Goal: Information Seeking & Learning: Learn about a topic

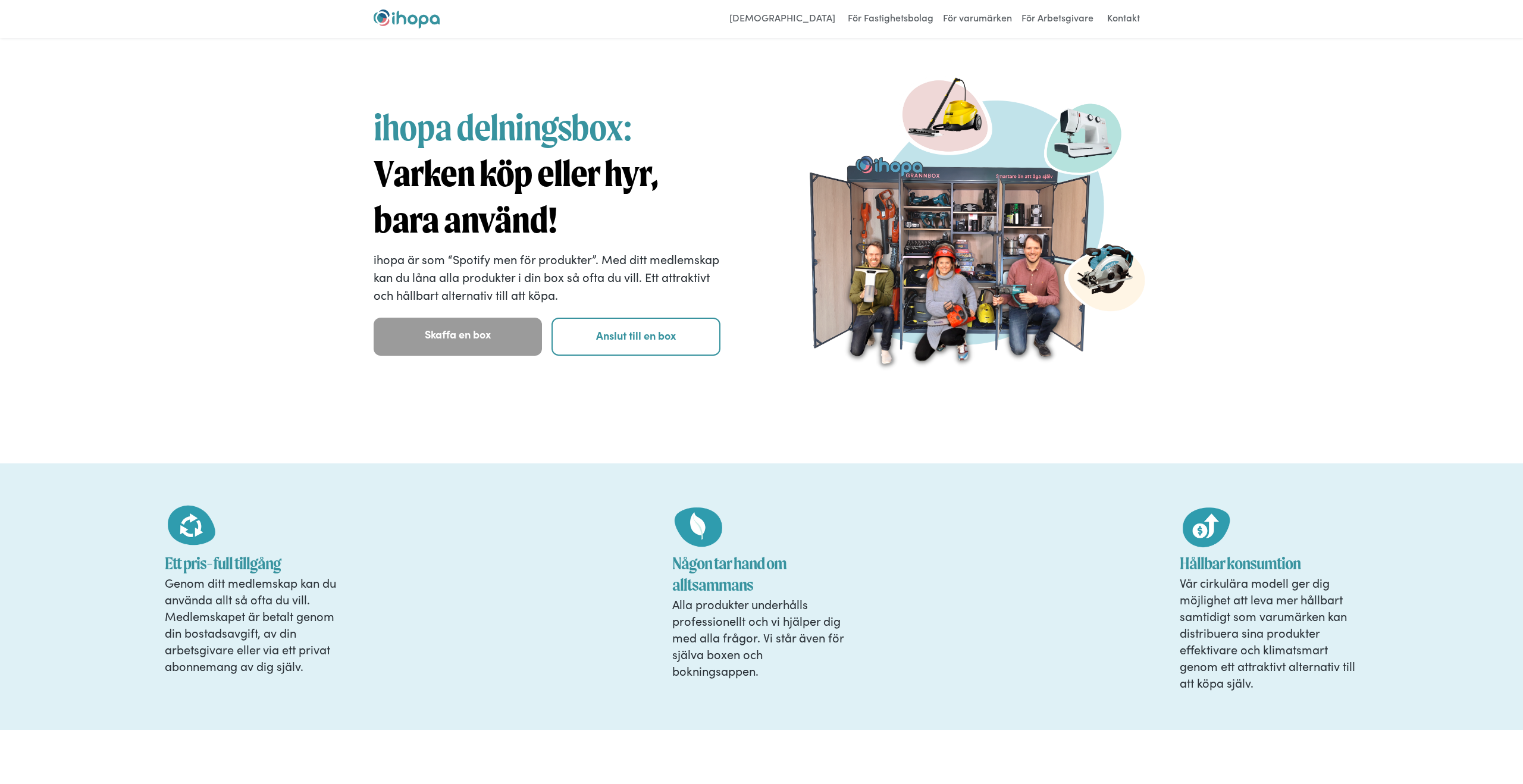
click at [1267, 84] on div "ihopa delningsbox: Varken köp eller hyr, bara använd! ihopa är som “Spotify men…" at bounding box center [762, 251] width 1523 height 425
click at [1246, 48] on div "ihopa delningsbox: Varken köp eller hyr, bara använd! ihopa är som “Spotify men…" at bounding box center [762, 251] width 1523 height 425
click at [900, 1] on div "För Användare För Fastighetsbolag För varumärken För Arbetsgivare Kontakt Login" at bounding box center [762, 19] width 1523 height 38
click at [893, 14] on link "För Fastighetsbolag" at bounding box center [890, 19] width 91 height 19
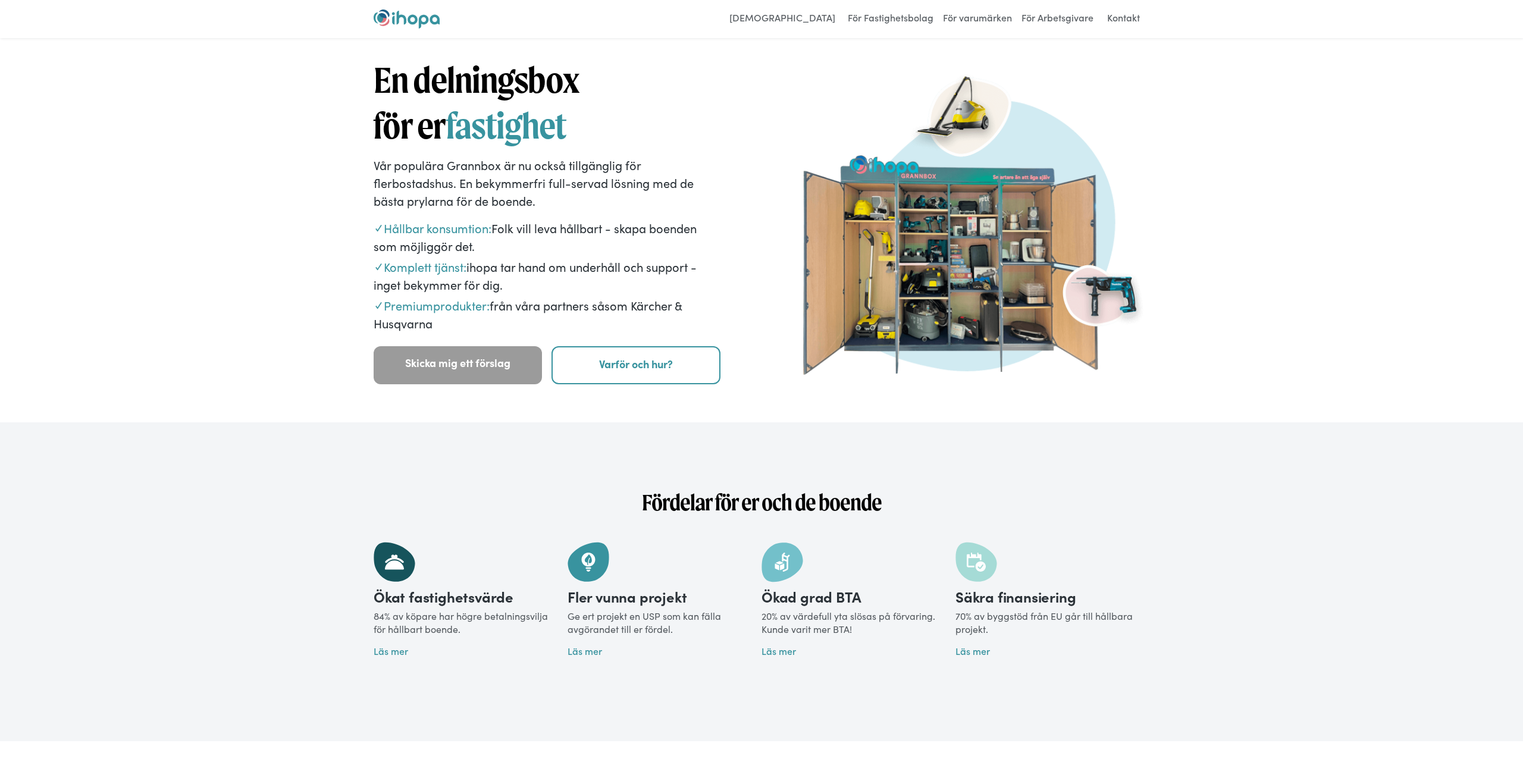
click at [926, 231] on img at bounding box center [976, 221] width 346 height 308
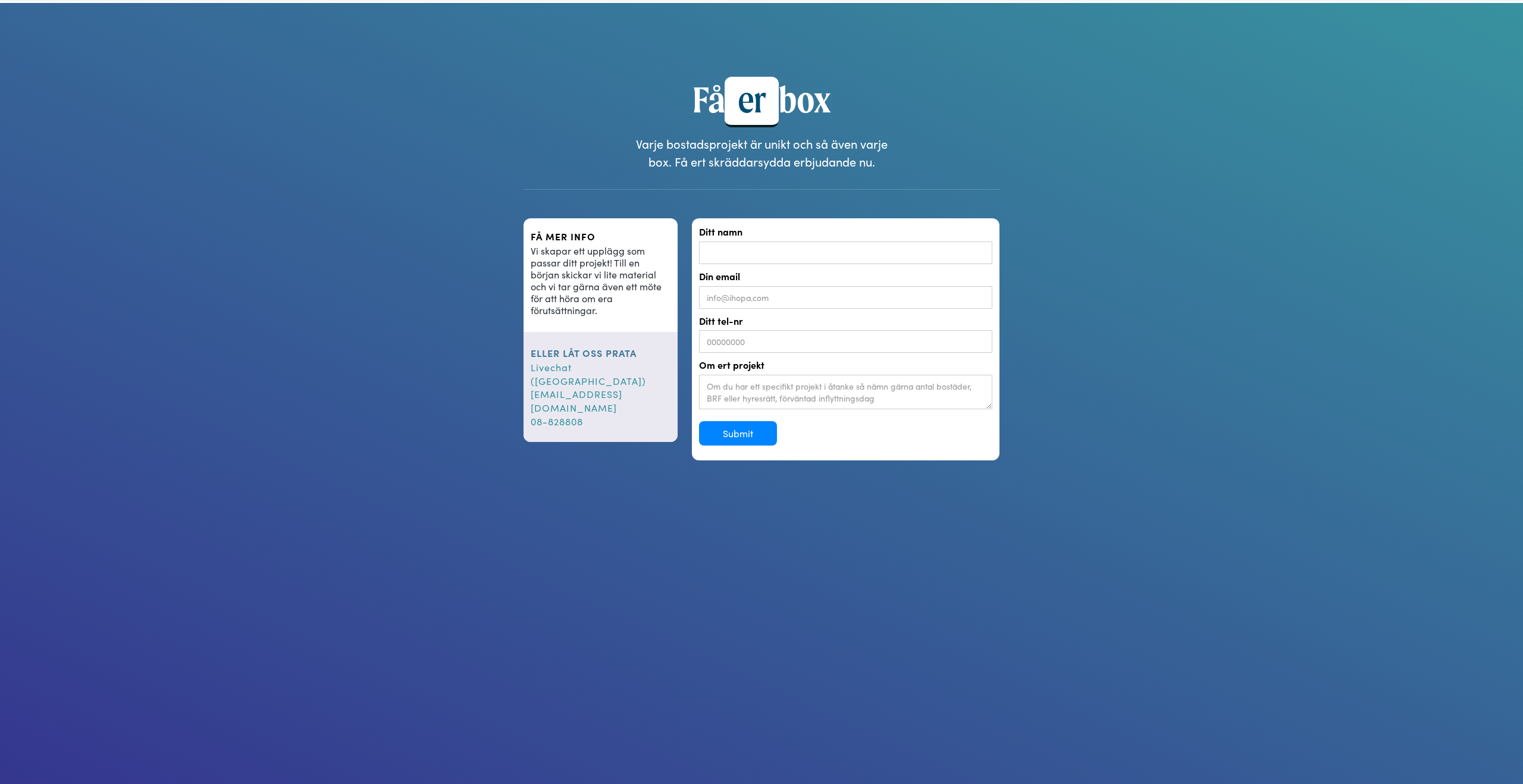
scroll to position [1109, 0]
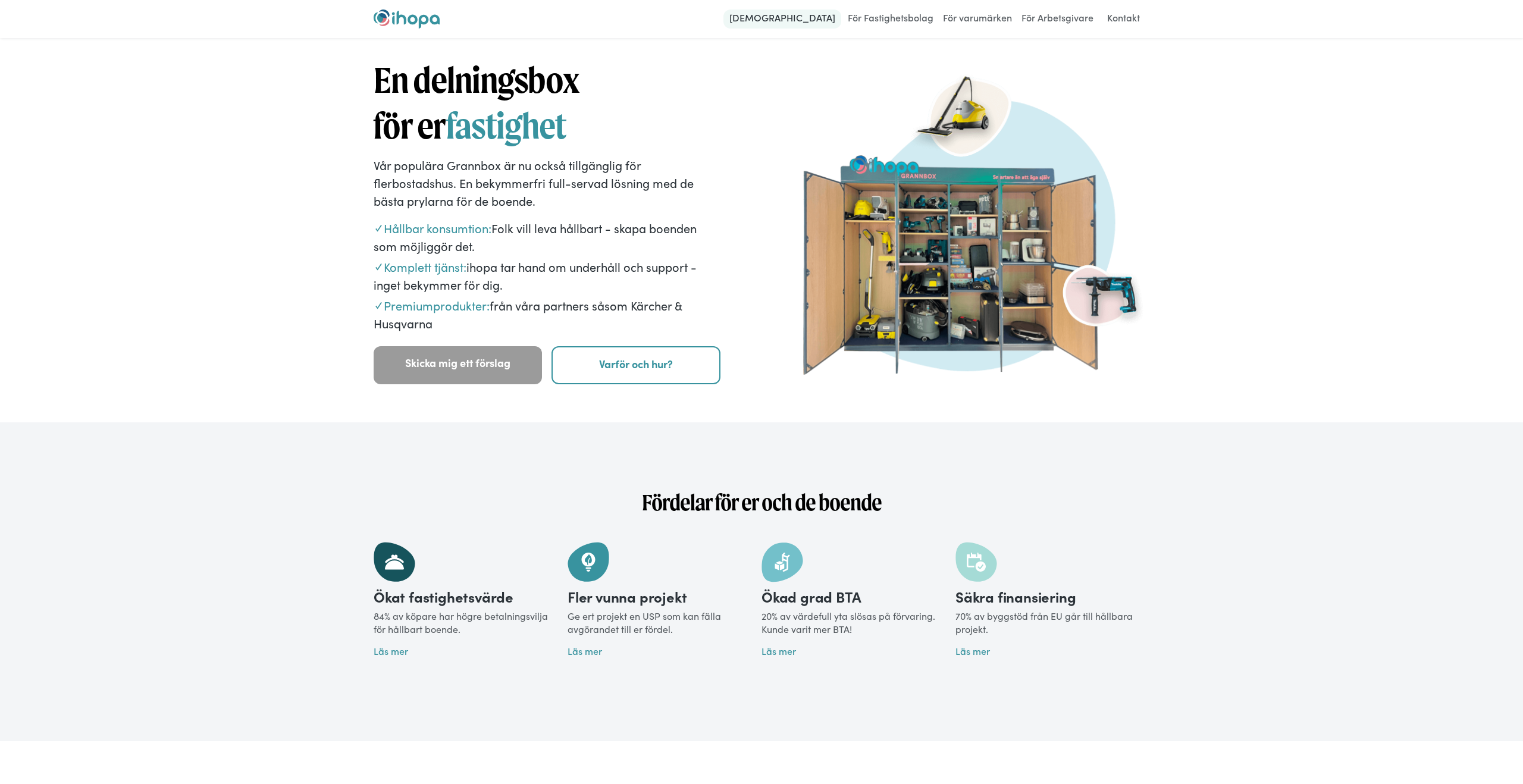
click at [827, 15] on link "[DEMOGRAPHIC_DATA]" at bounding box center [782, 19] width 118 height 19
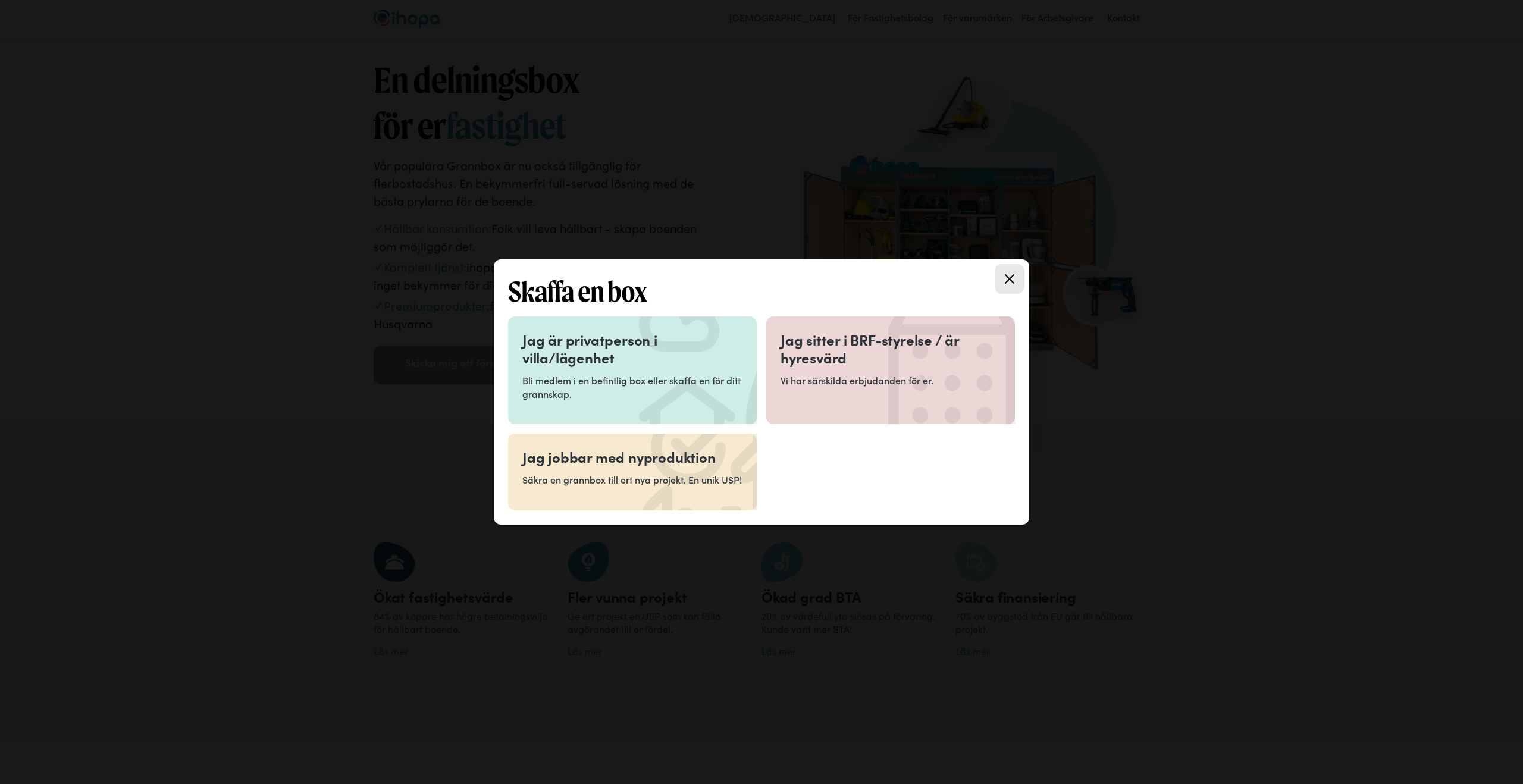
click at [946, 331] on h3 "Jag sitter i BRF-styrelse / är hyresvärd" at bounding box center [890, 348] width 220 height 36
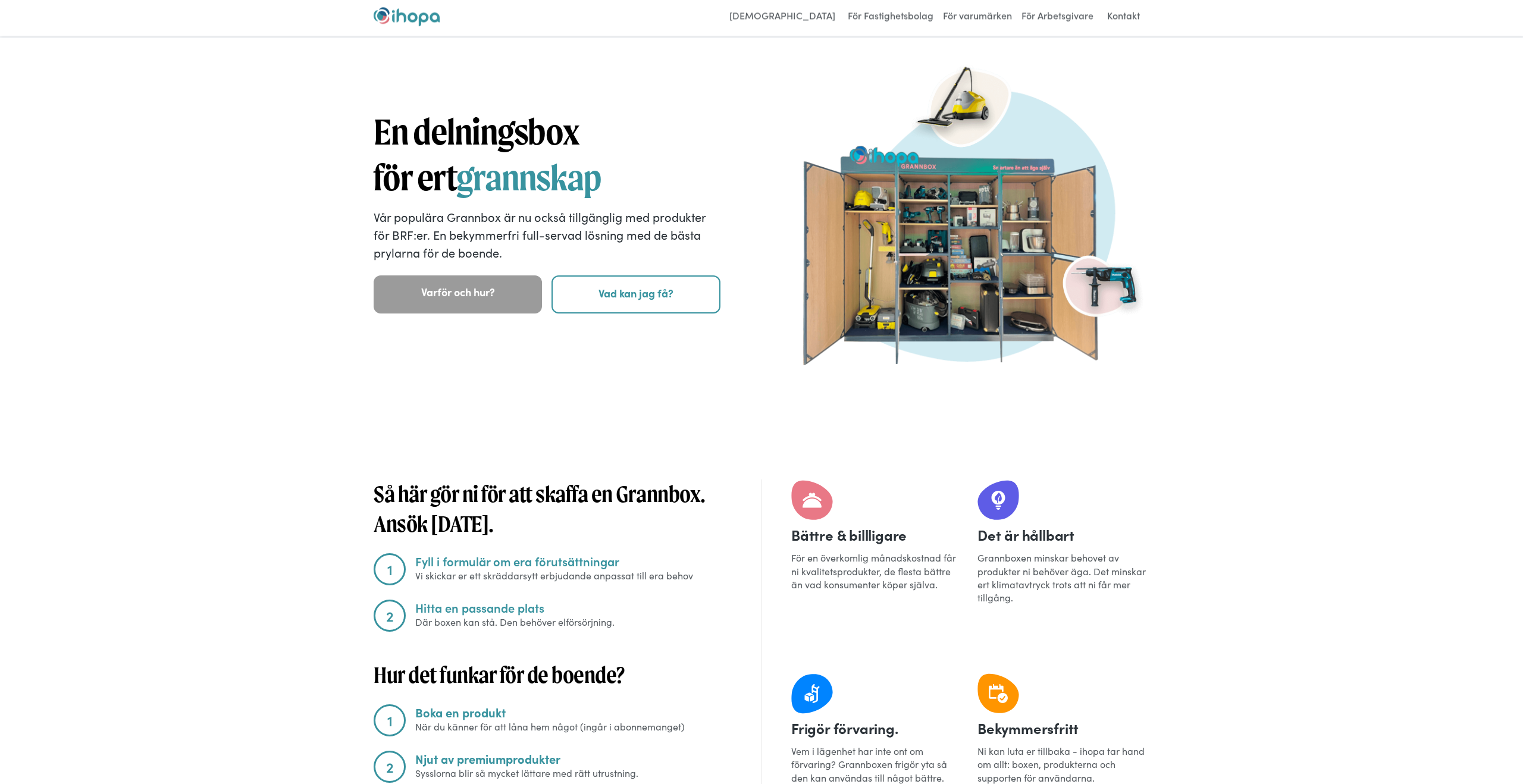
scroll to position [760, 0]
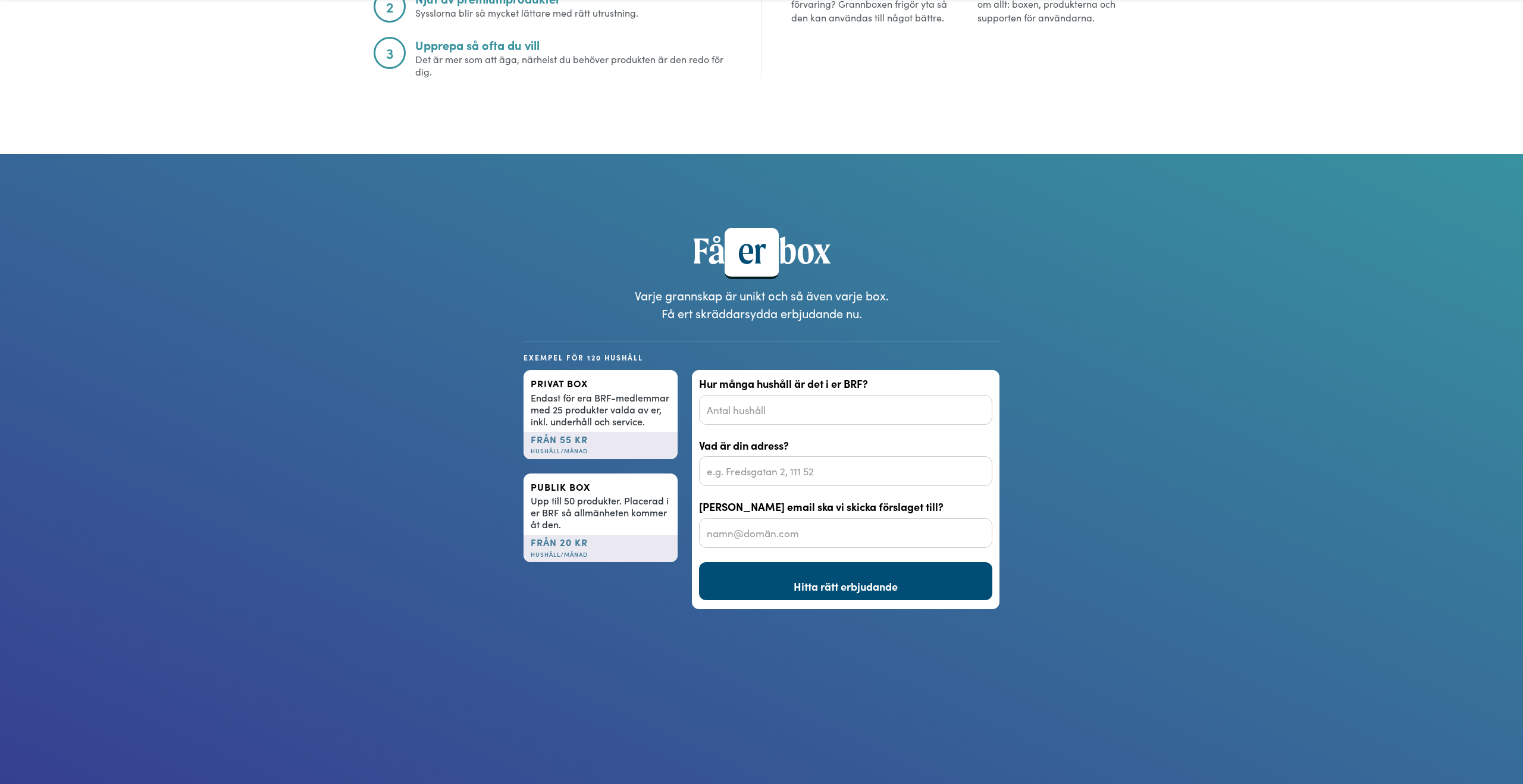
click at [1102, 265] on h1 "Få er box" at bounding box center [761, 253] width 775 height 51
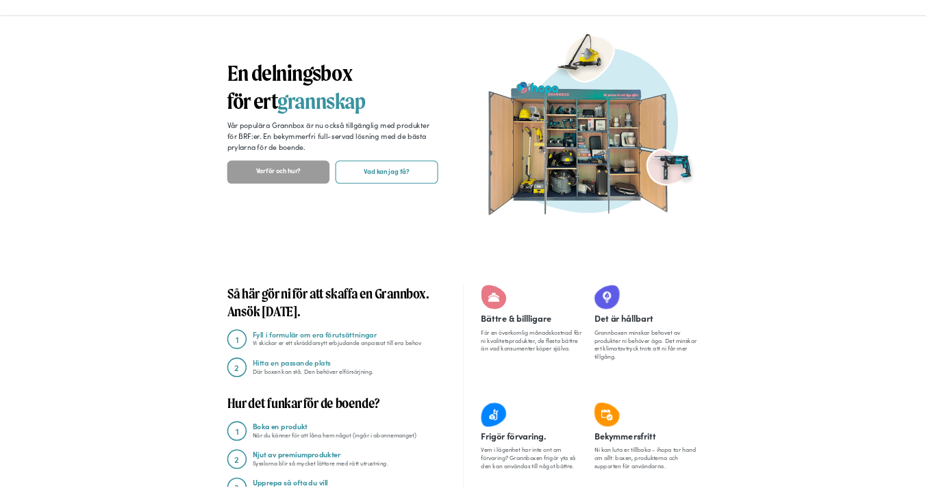
scroll to position [0, 0]
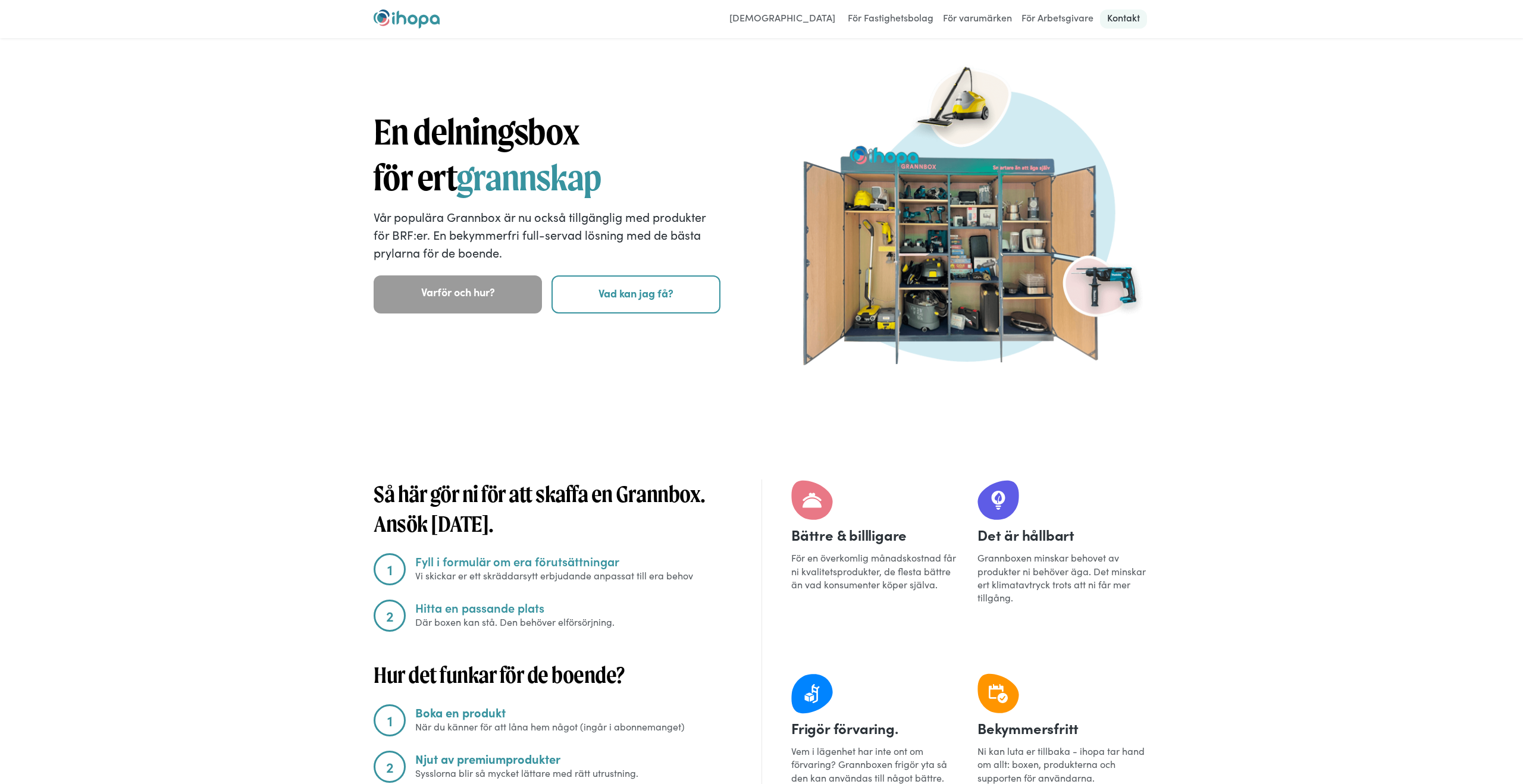
click at [1124, 18] on link "Kontakt" at bounding box center [1124, 19] width 47 height 19
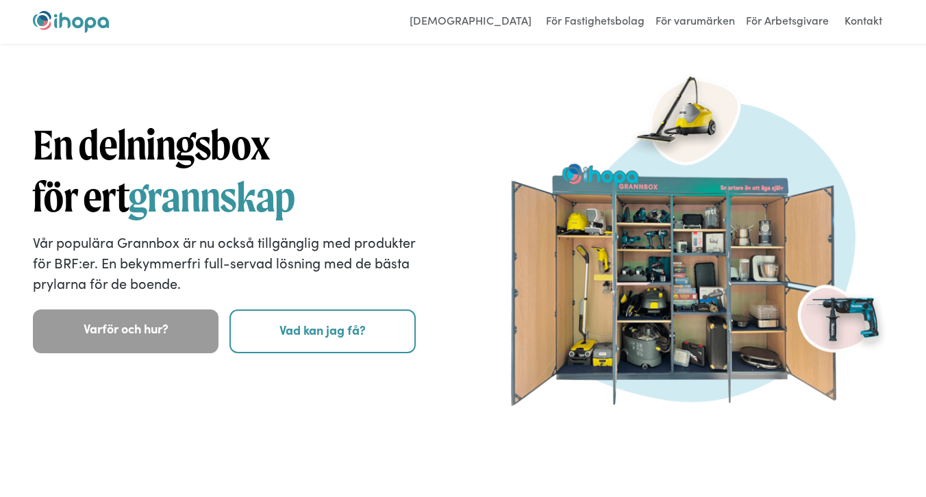
click at [444, 89] on div "En delningsbox för ert grannskap Vår populära Grannbox är nu också tillgänglig …" at bounding box center [463, 236] width 860 height 340
click at [688, 30] on link "För varumärken" at bounding box center [695, 22] width 86 height 22
click at [500, 21] on link "[DEMOGRAPHIC_DATA]" at bounding box center [471, 22] width 136 height 22
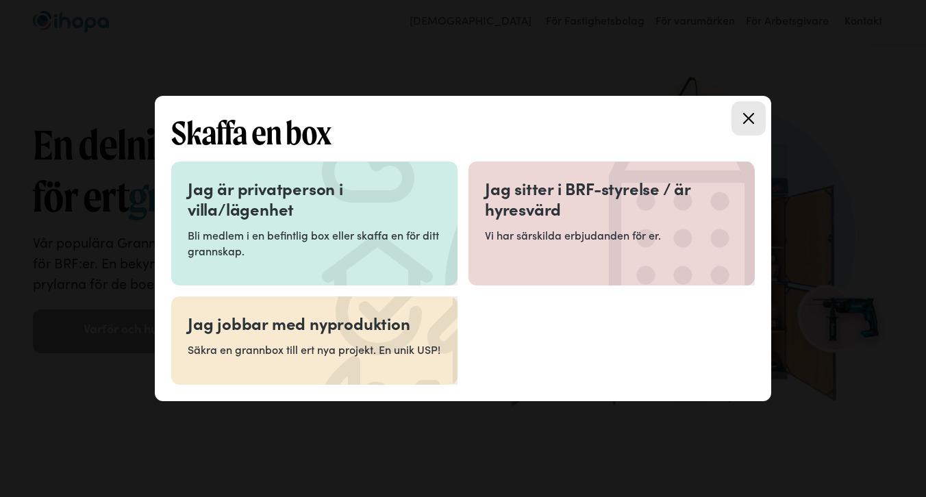
click at [534, 211] on h3 "Jag sitter i BRF-styrelse / är hyresvärd" at bounding box center [611, 198] width 253 height 41
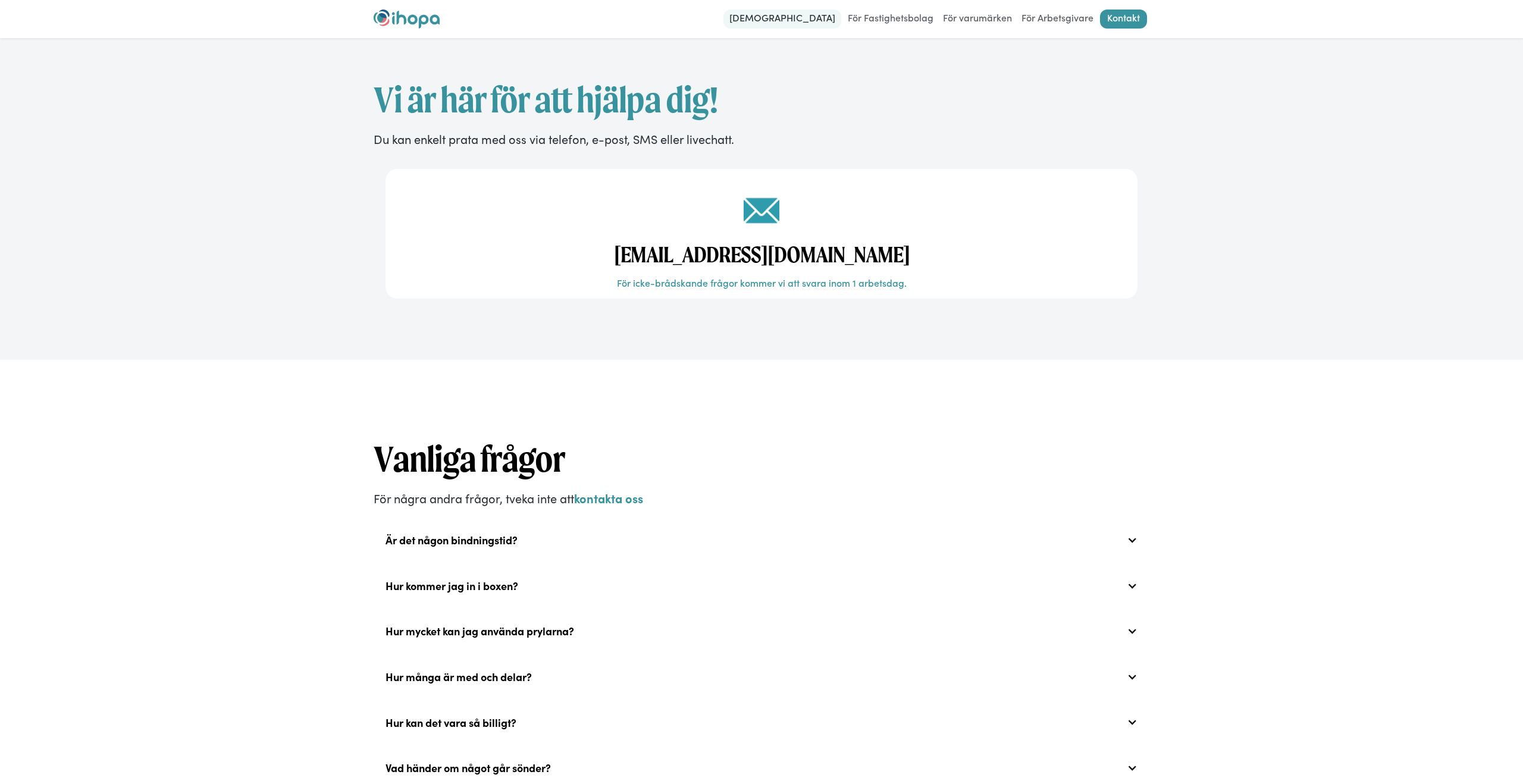
click at [813, 22] on link "[DEMOGRAPHIC_DATA]" at bounding box center [782, 19] width 118 height 19
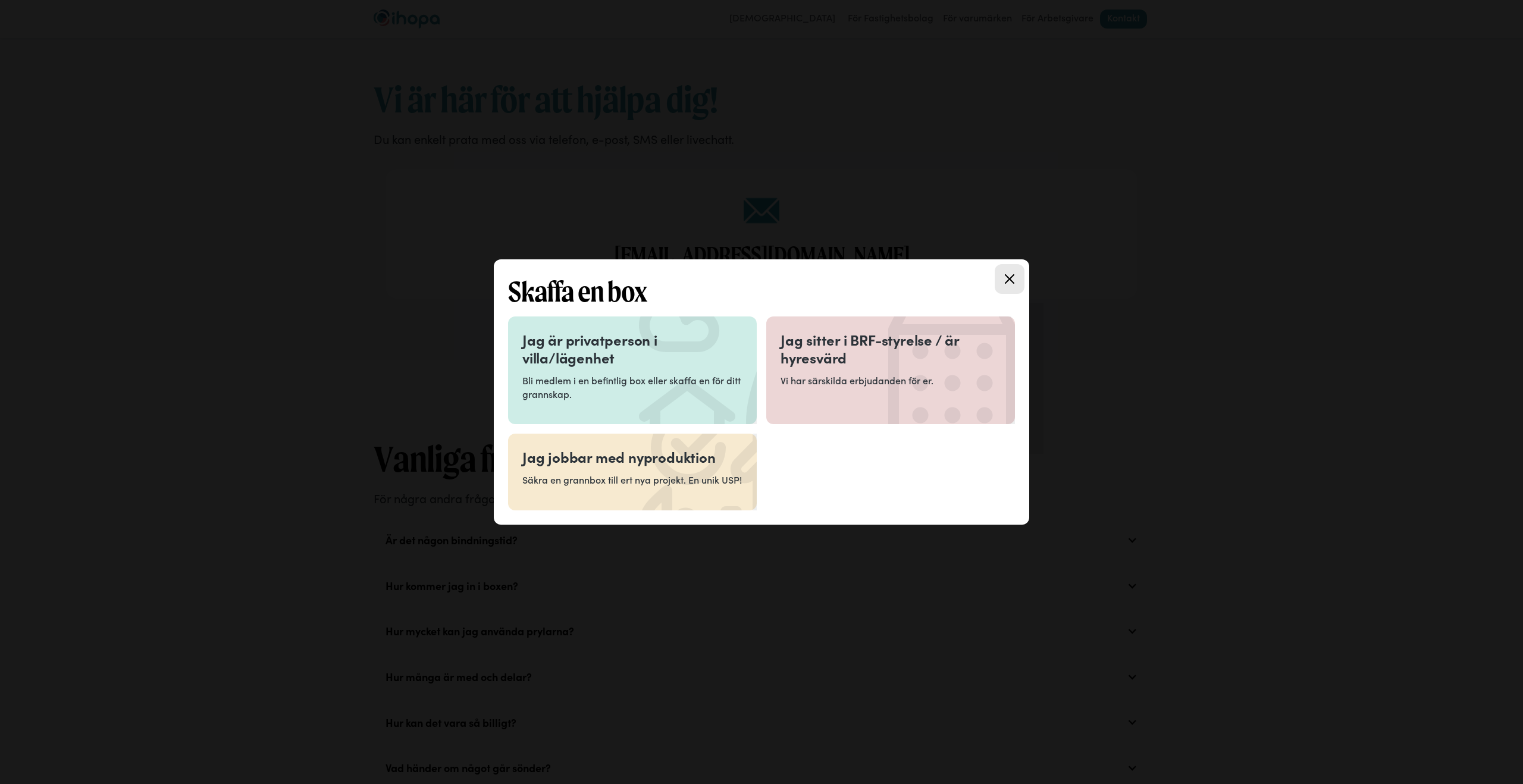
click at [838, 368] on div "Jag sitter i BRF-styrelse / är hyresvärd Vi har särskilda erbjudanden för er." at bounding box center [890, 363] width 220 height 65
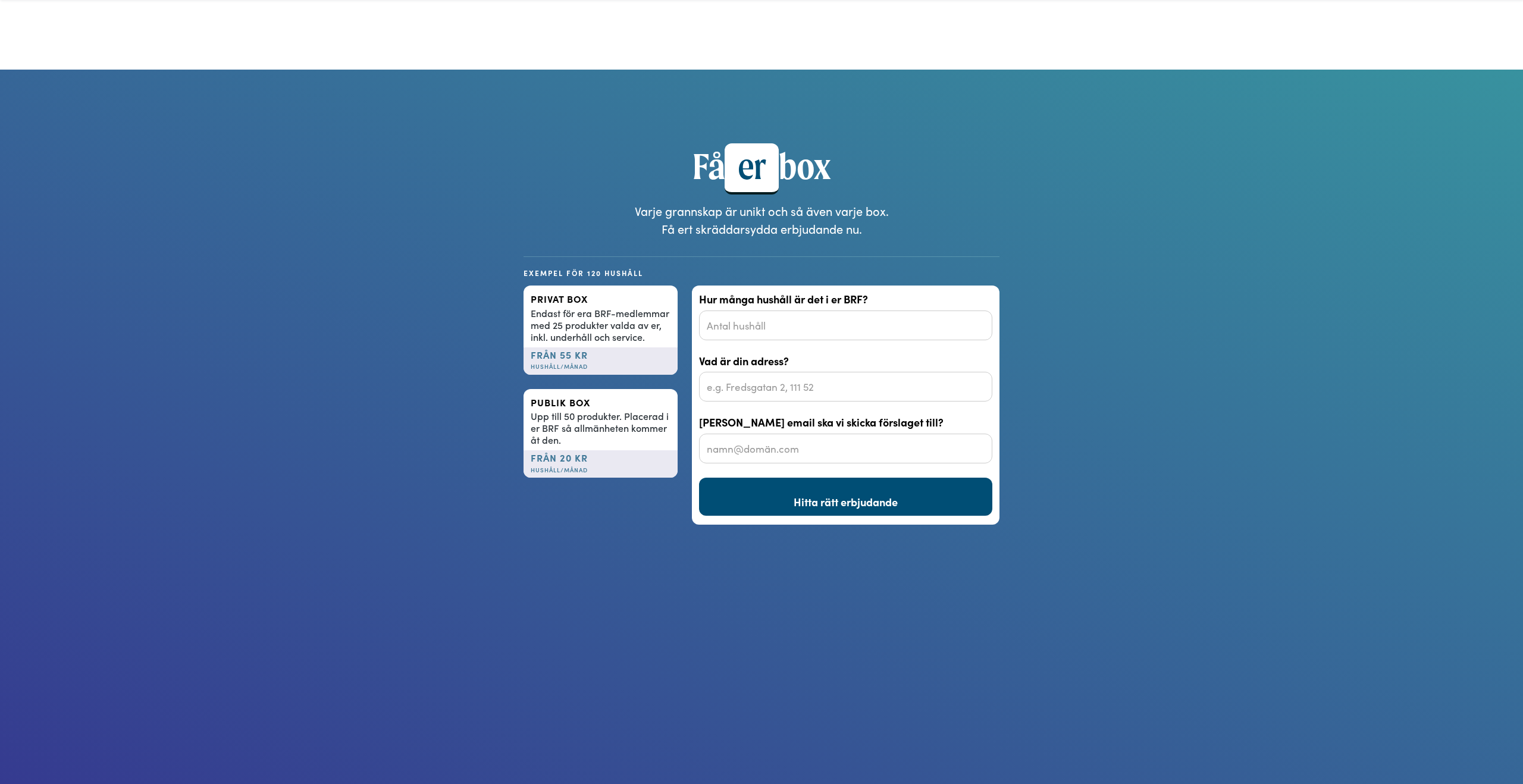
scroll to position [853, 0]
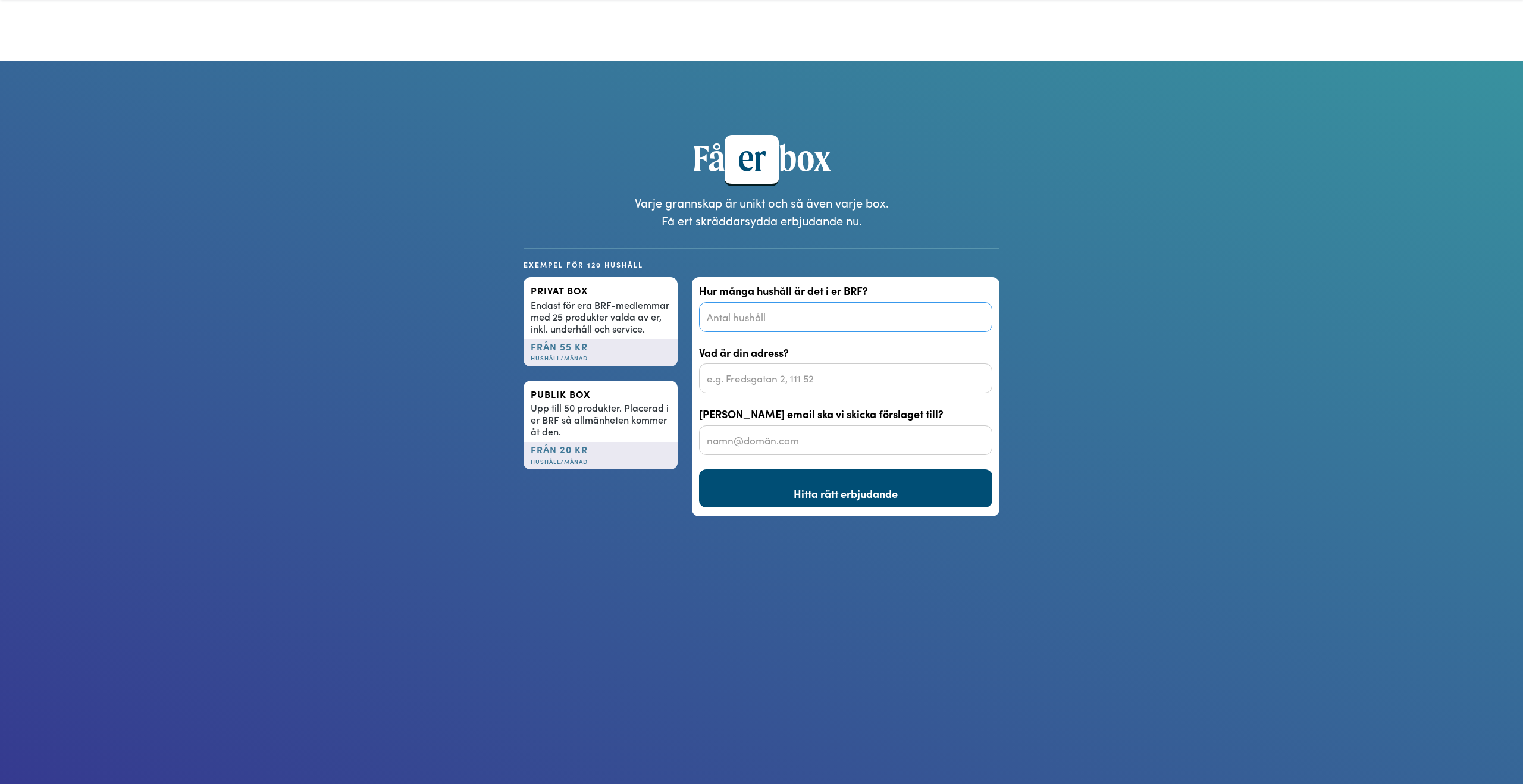
click at [888, 316] on input "Hur många hushåll är det i er BRF?" at bounding box center [846, 317] width 293 height 30
click at [562, 456] on div "från 20 kr ‍ Hushåll/månad" at bounding box center [600, 456] width 154 height 28
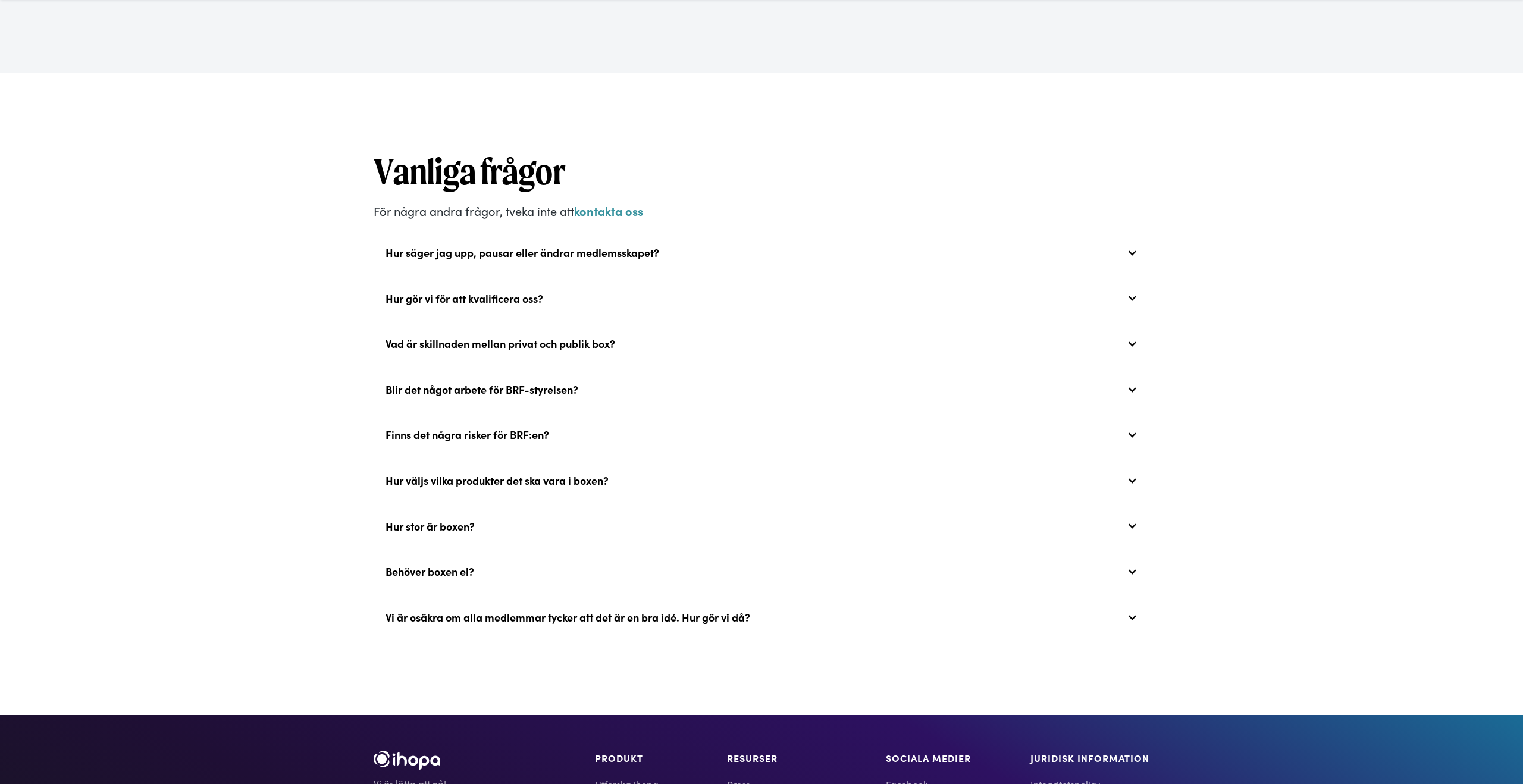
scroll to position [2658, 0]
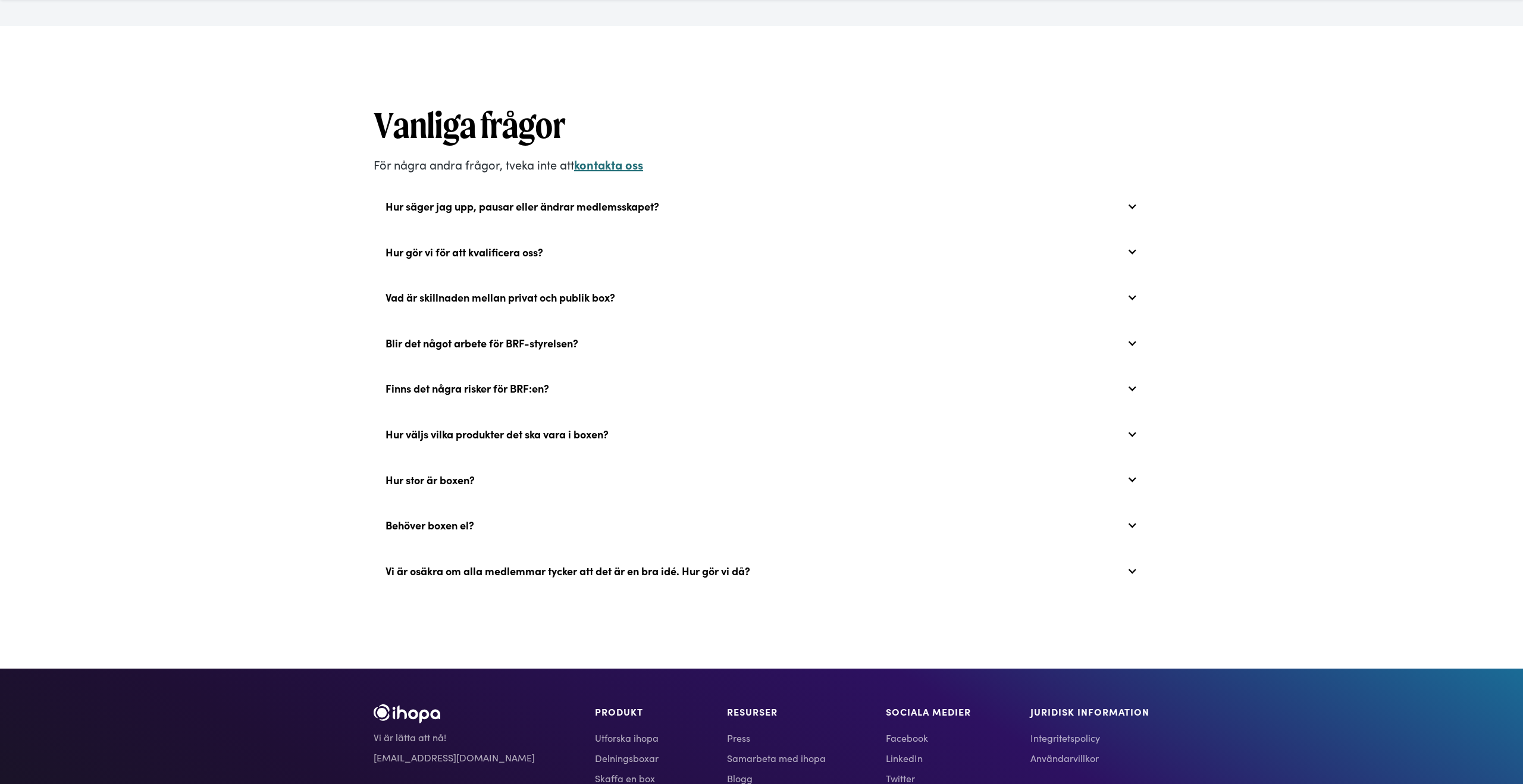
click at [613, 161] on strong "kontakta oss" at bounding box center [608, 163] width 69 height 16
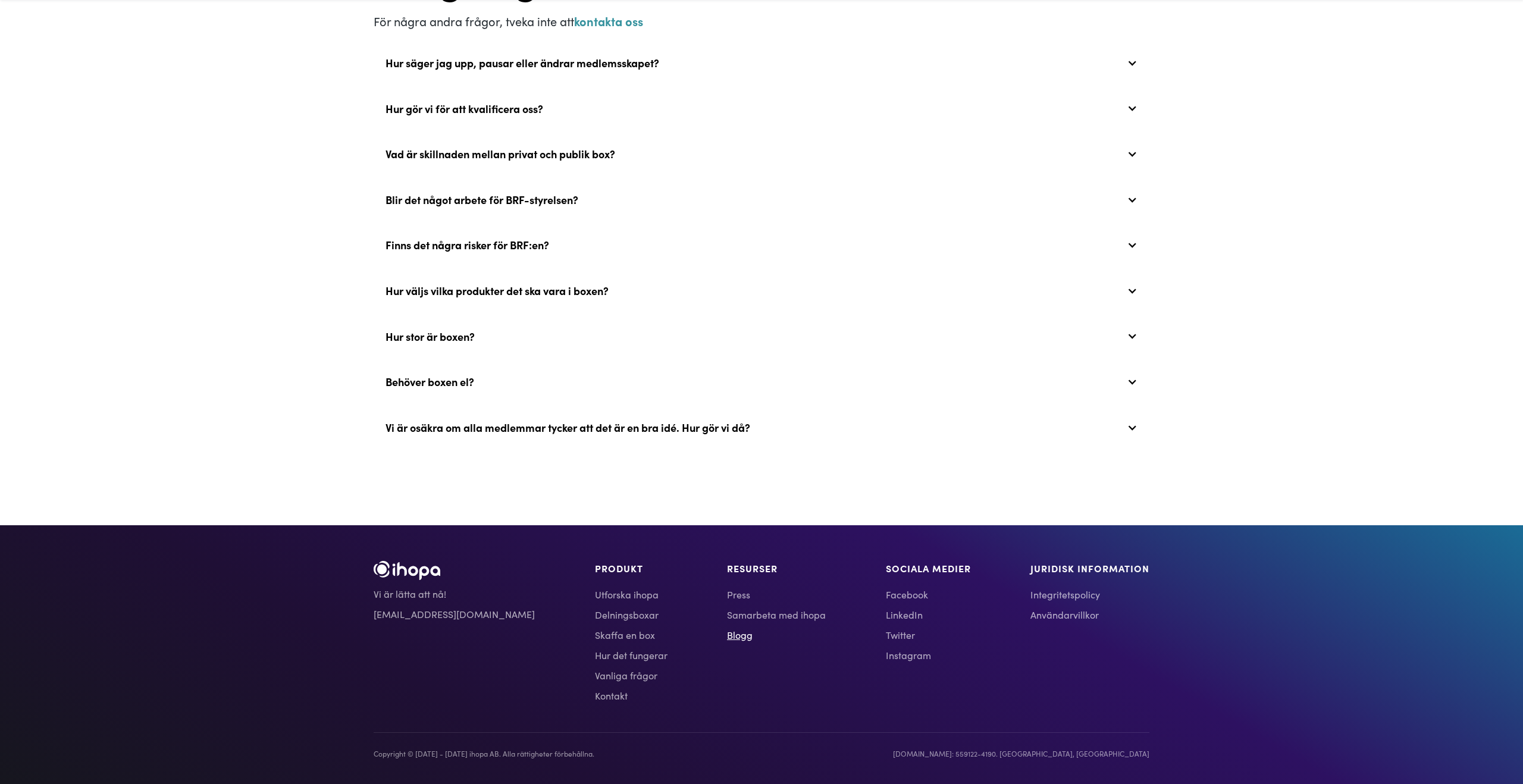
click at [727, 640] on link "Blogg" at bounding box center [776, 635] width 99 height 14
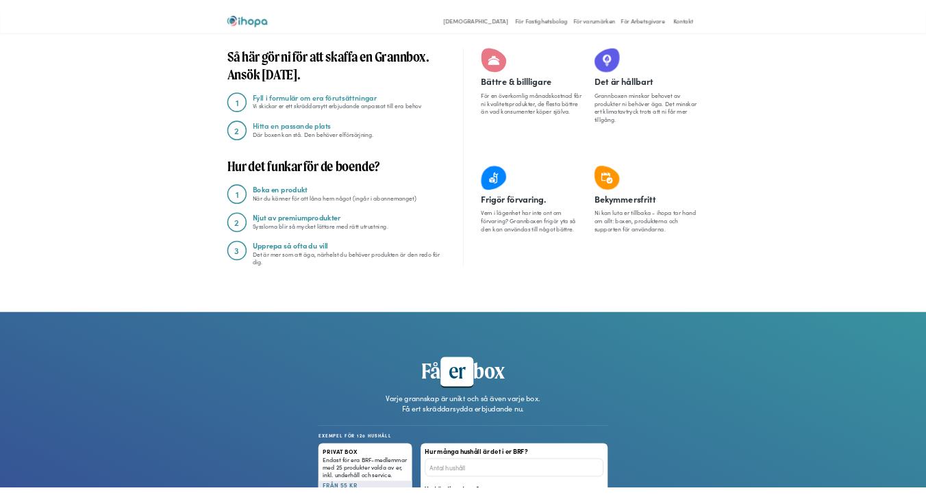
scroll to position [0, 0]
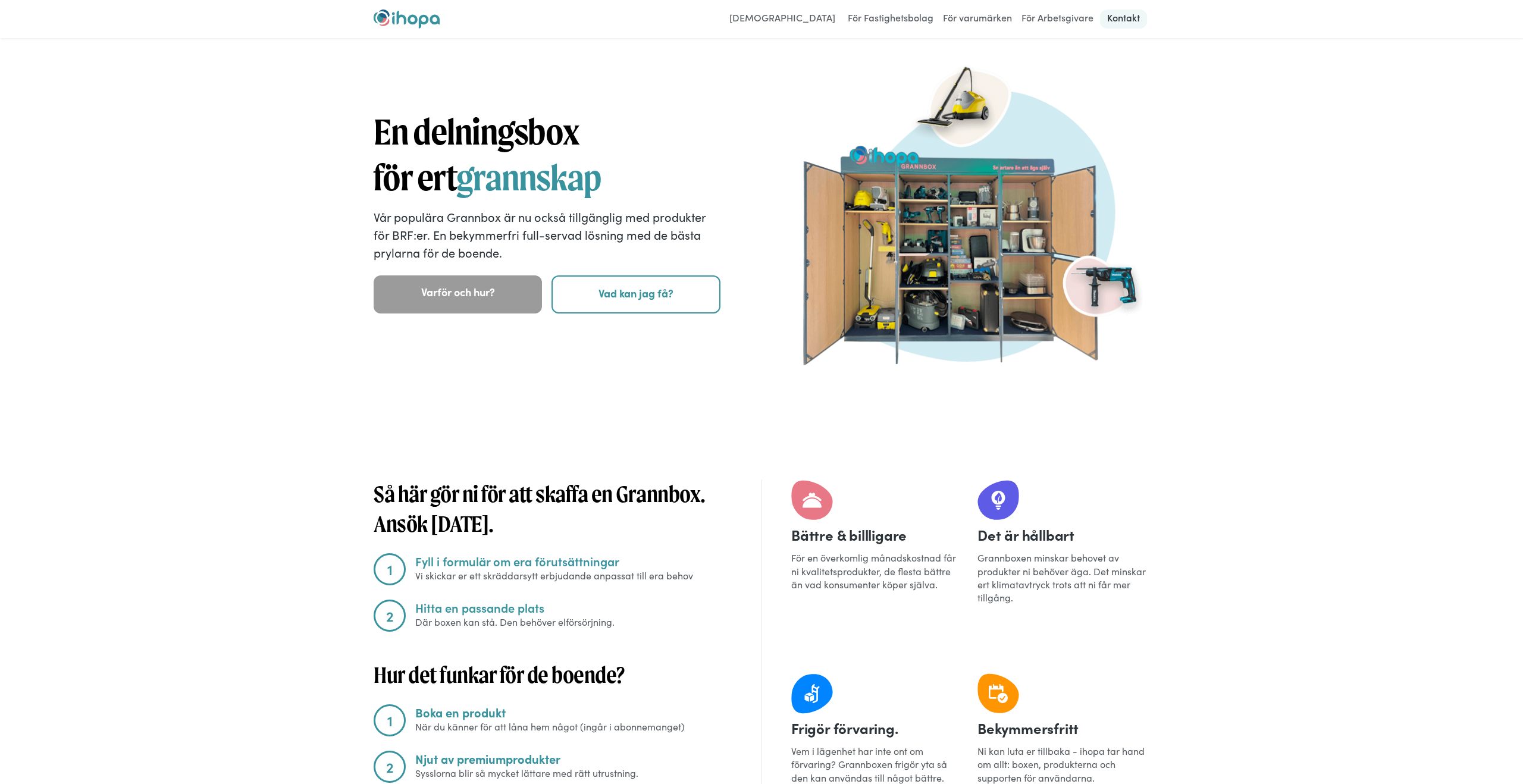
click at [1111, 23] on link "Kontakt" at bounding box center [1124, 19] width 47 height 19
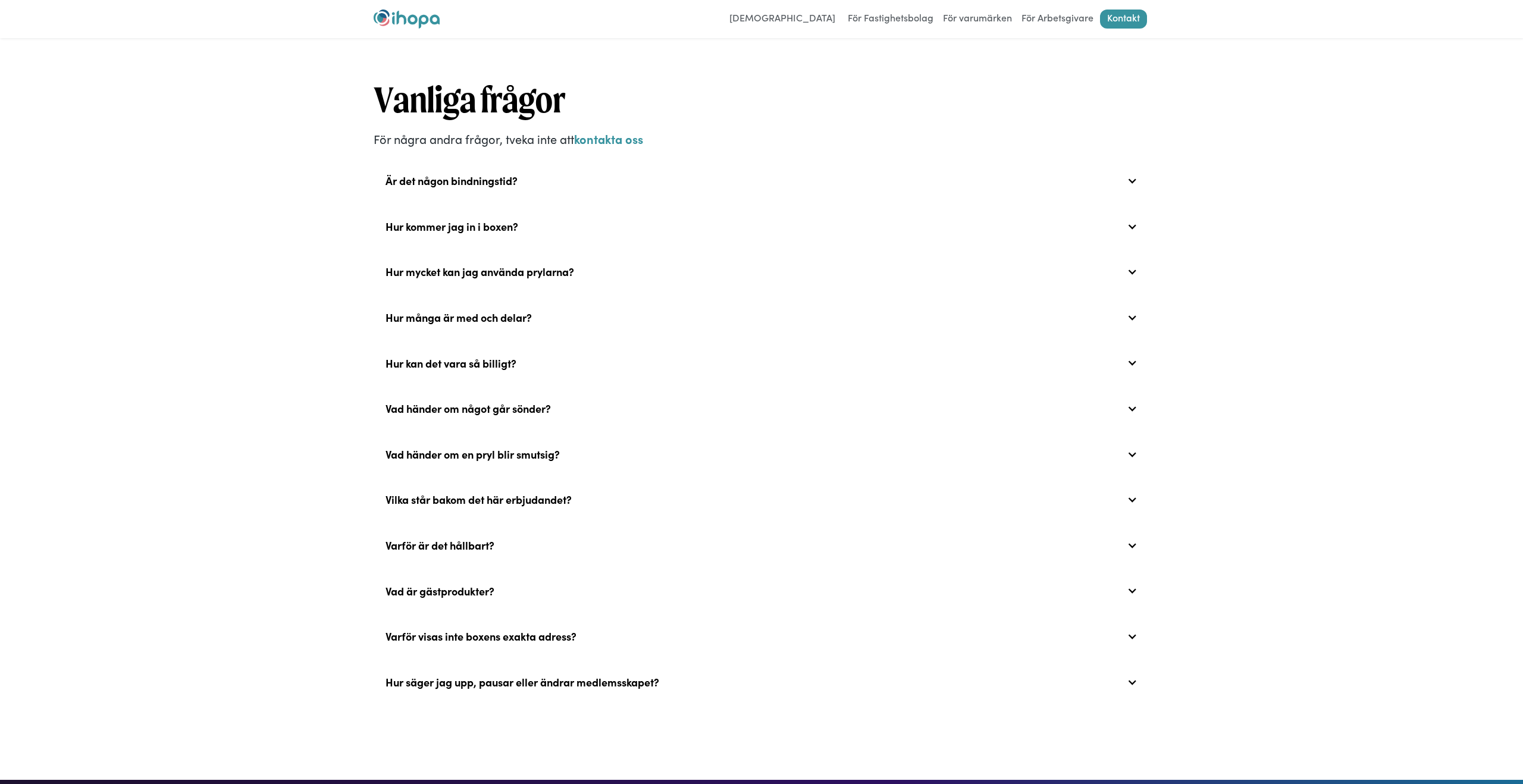
scroll to position [418, 0]
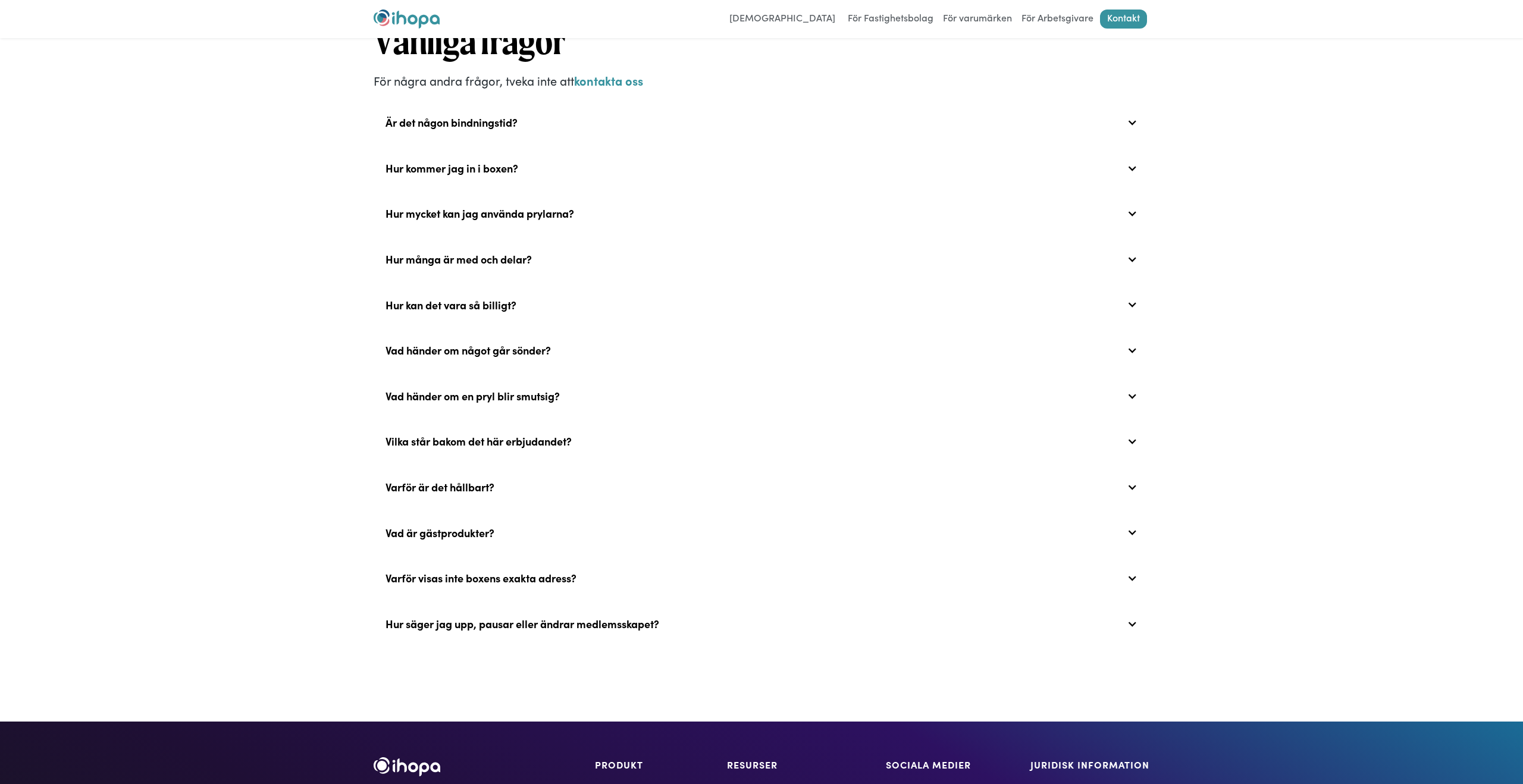
click at [507, 126] on div "Är det någon bindningstid?" at bounding box center [452, 122] width 132 height 13
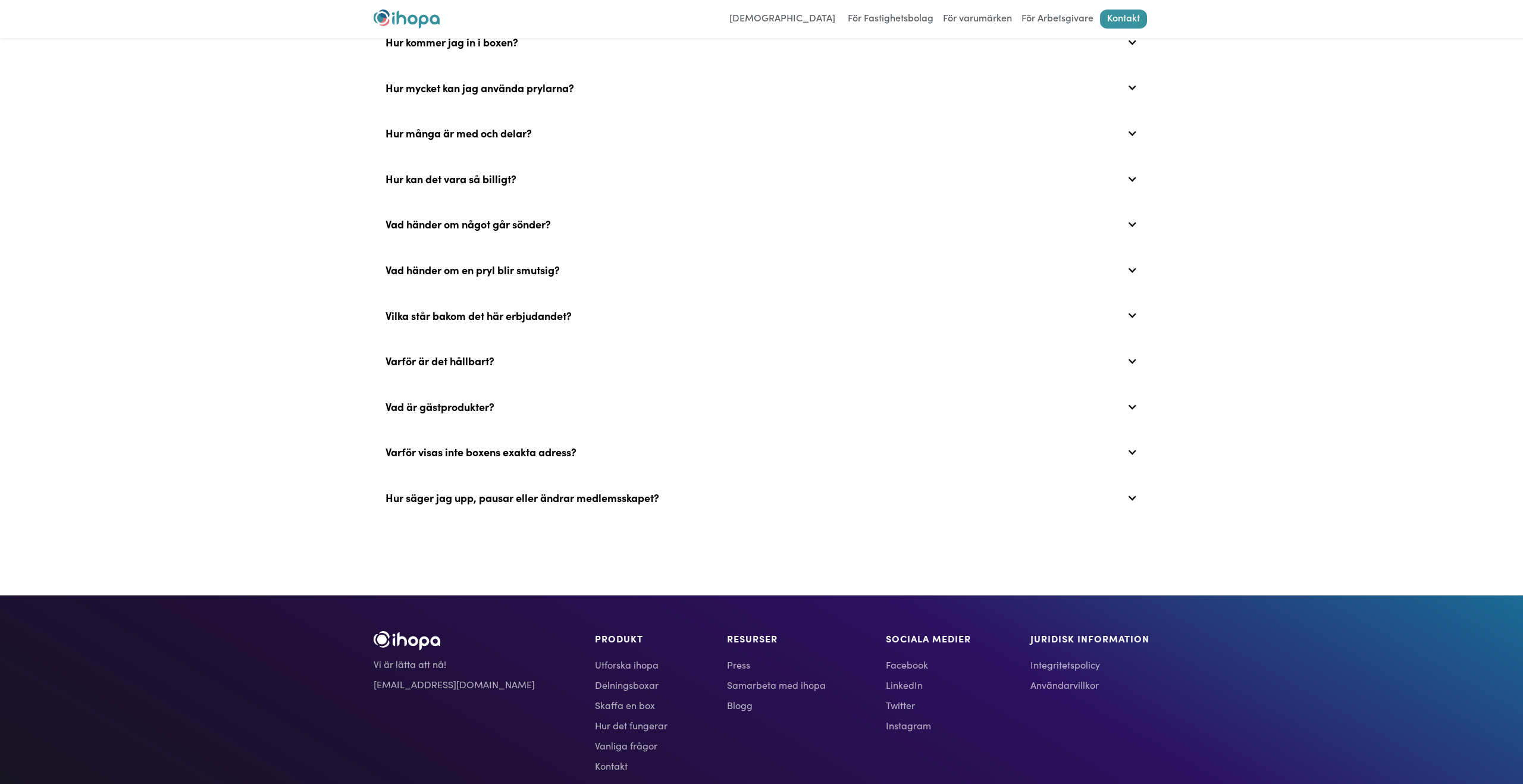
scroll to position [644, 0]
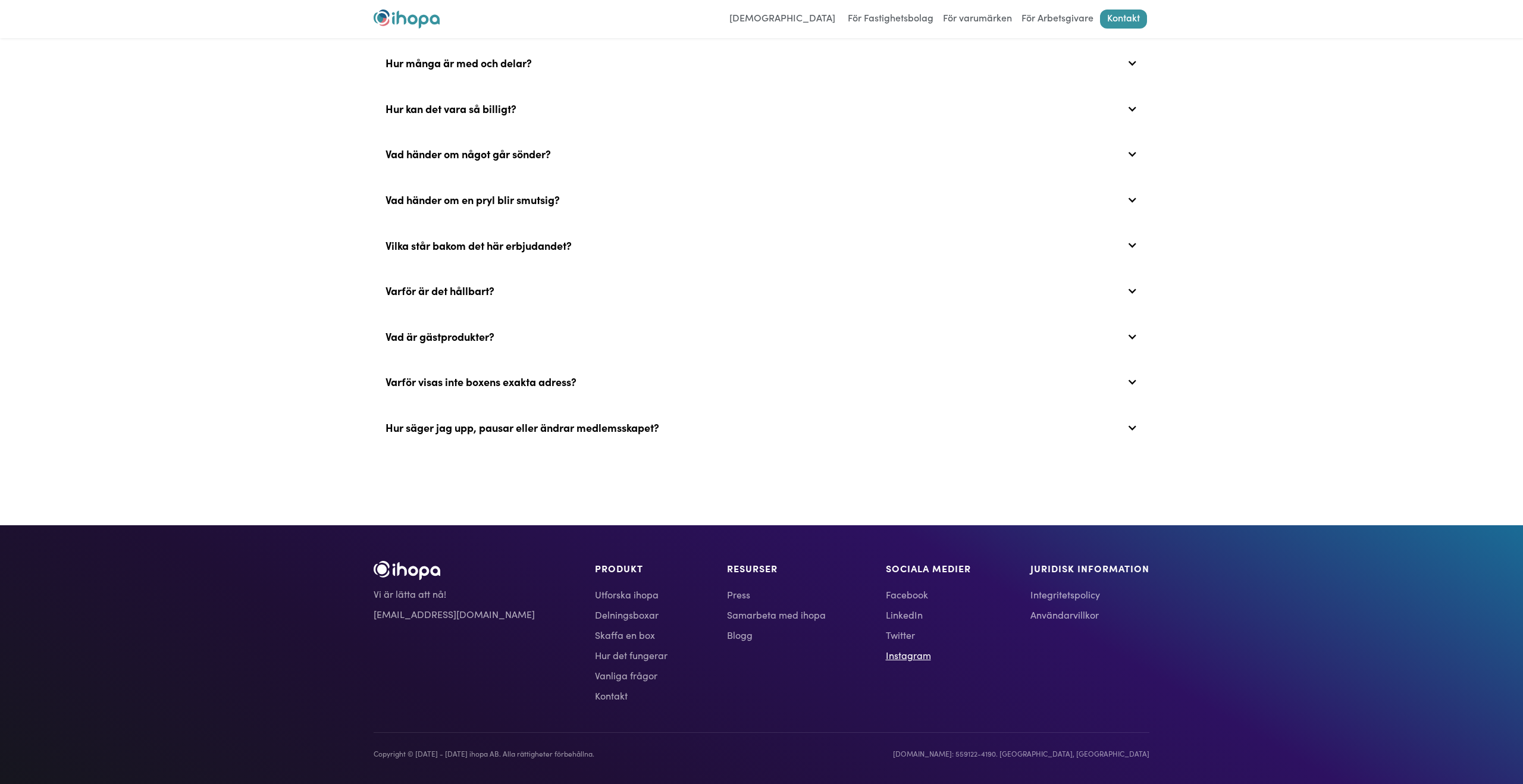
click at [890, 653] on link "Instagram" at bounding box center [928, 655] width 85 height 14
click at [727, 636] on link "Blogg" at bounding box center [776, 635] width 99 height 14
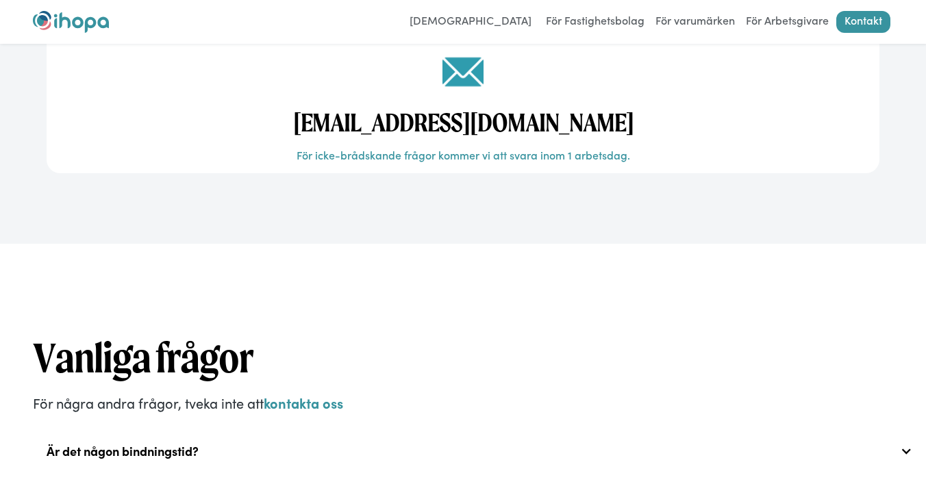
scroll to position [0, 0]
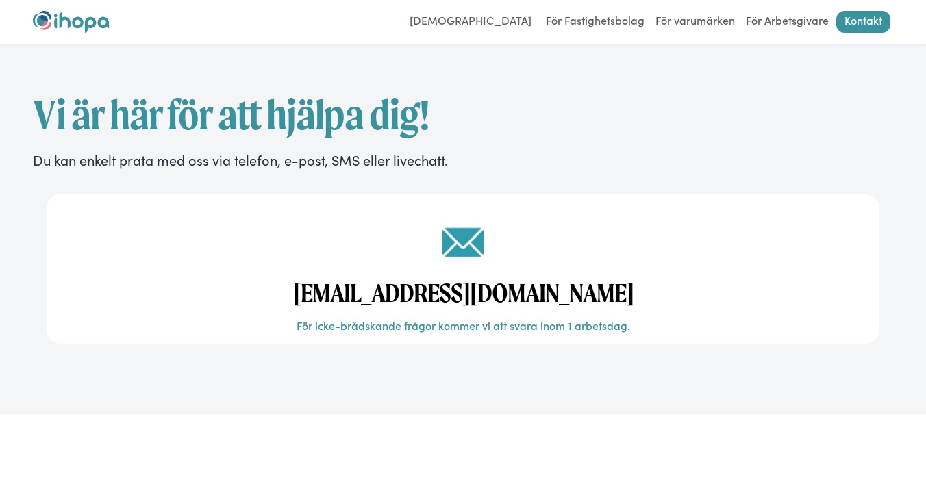
click at [69, 25] on img "home" at bounding box center [71, 22] width 76 height 22
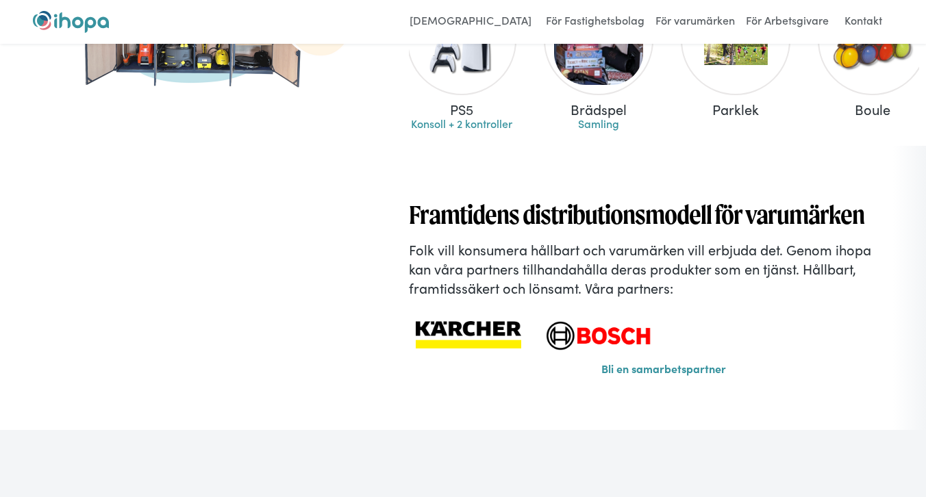
scroll to position [1141, 0]
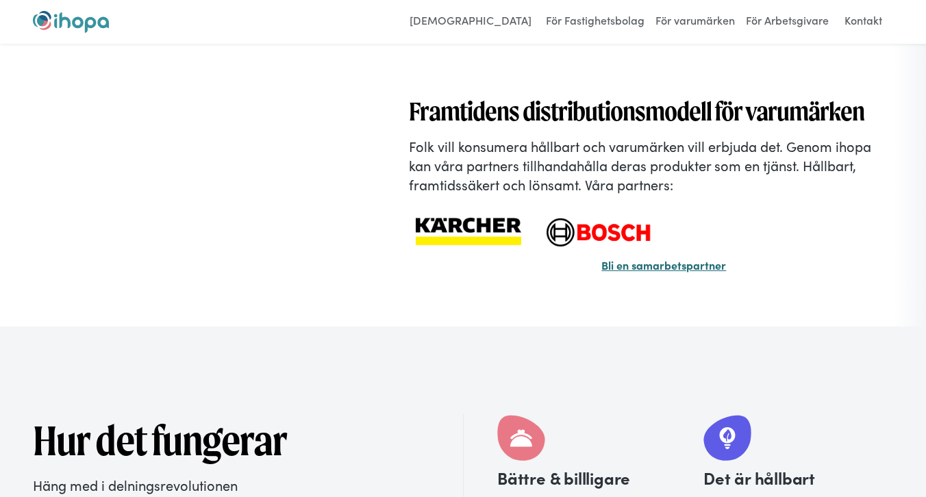
click at [679, 269] on strong "Bli en samarbetspartner" at bounding box center [663, 265] width 125 height 15
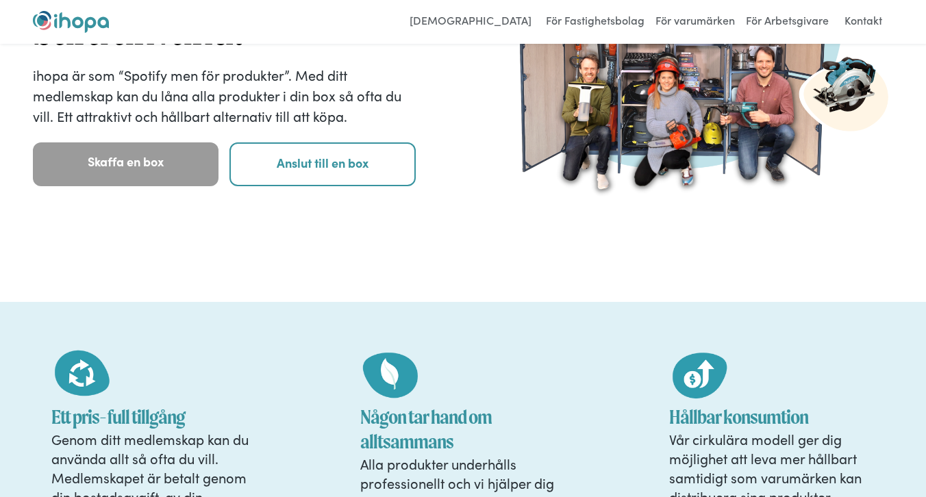
scroll to position [0, 0]
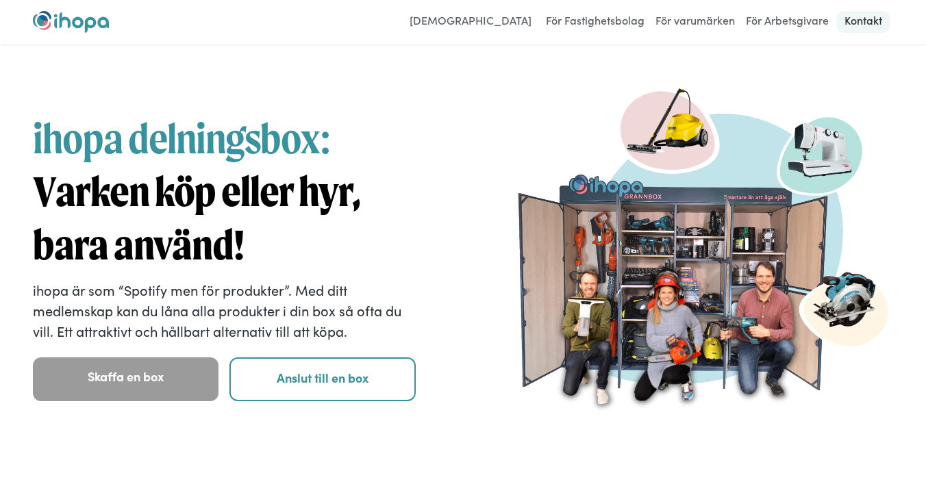
click at [865, 16] on link "Kontakt" at bounding box center [863, 22] width 54 height 22
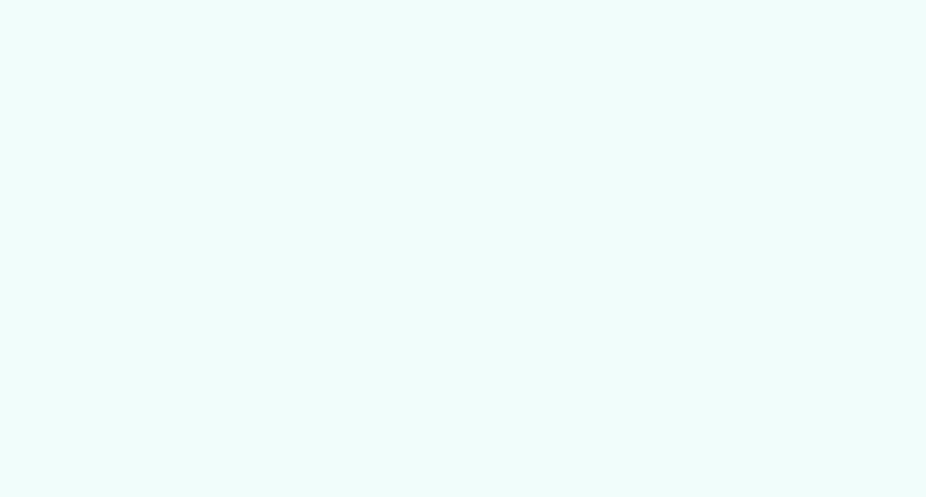
scroll to position [5, 0]
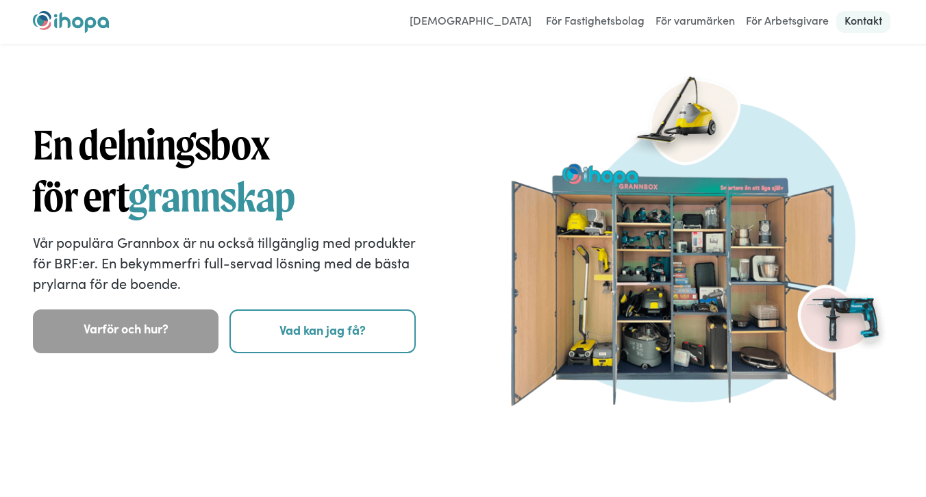
click at [860, 23] on link "Kontakt" at bounding box center [863, 22] width 54 height 22
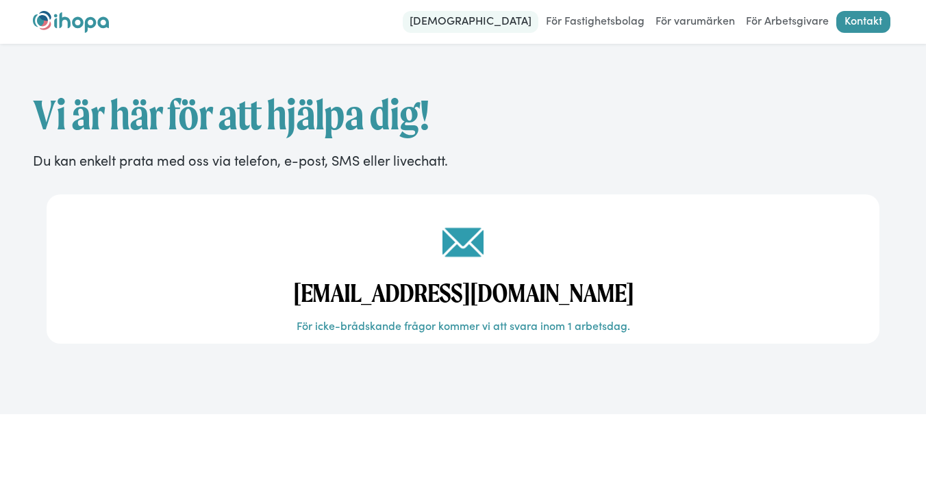
click at [506, 17] on link "[DEMOGRAPHIC_DATA]" at bounding box center [471, 22] width 136 height 22
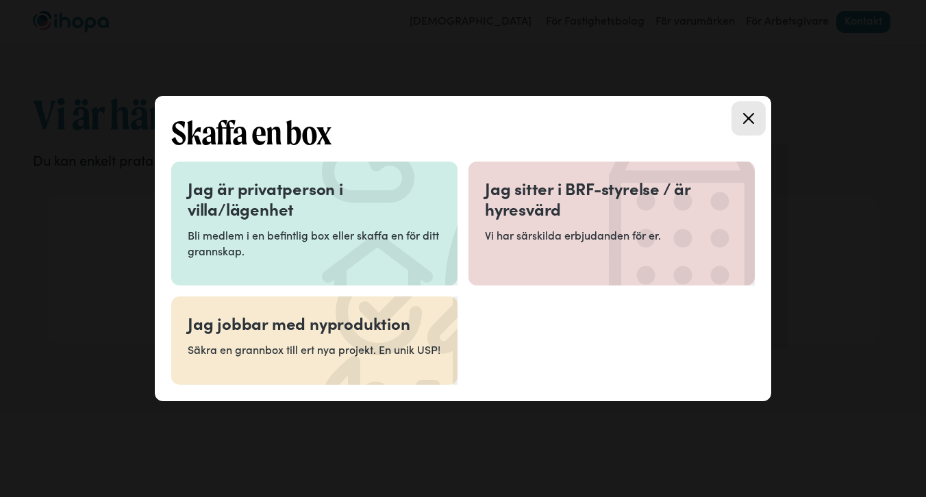
click at [542, 195] on h3 "Jag sitter i BRF-styrelse / är hyresvärd" at bounding box center [611, 198] width 253 height 41
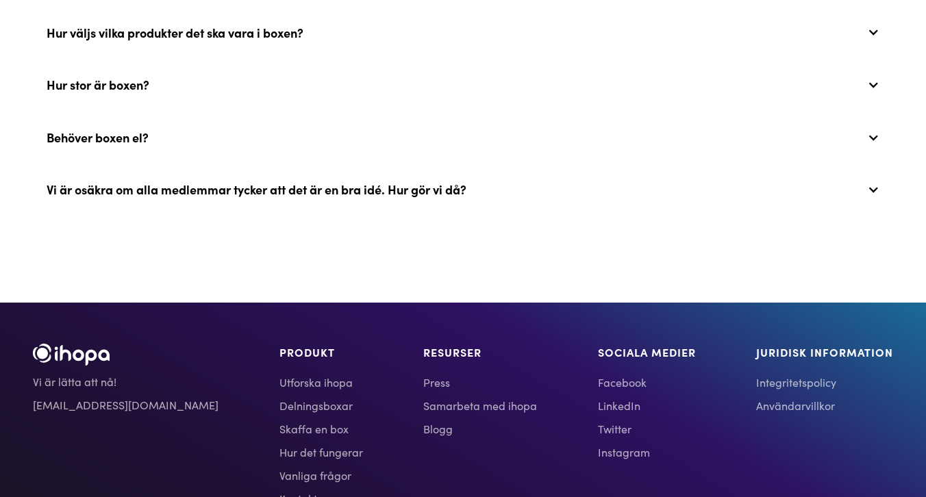
scroll to position [3211, 0]
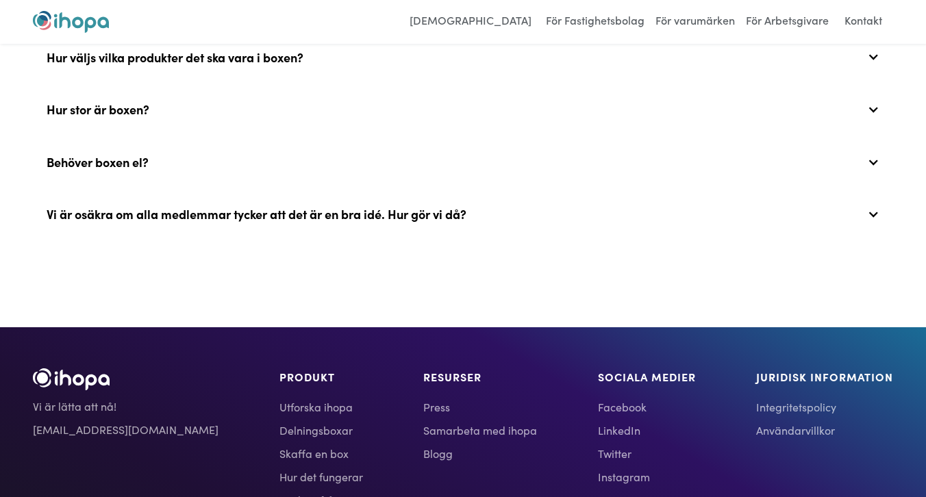
click at [177, 162] on div "Behöver boxen el?" at bounding box center [463, 162] width 860 height 44
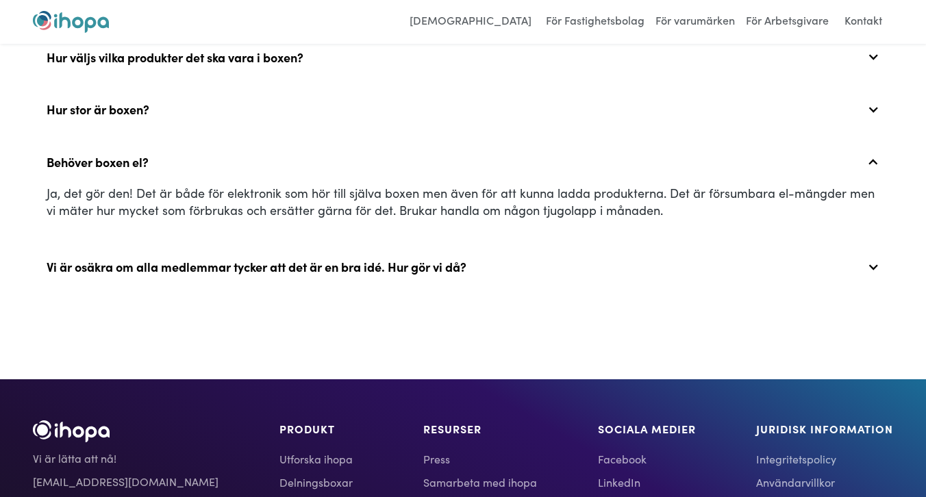
click at [177, 162] on div "Behöver boxen el?" at bounding box center [463, 162] width 860 height 44
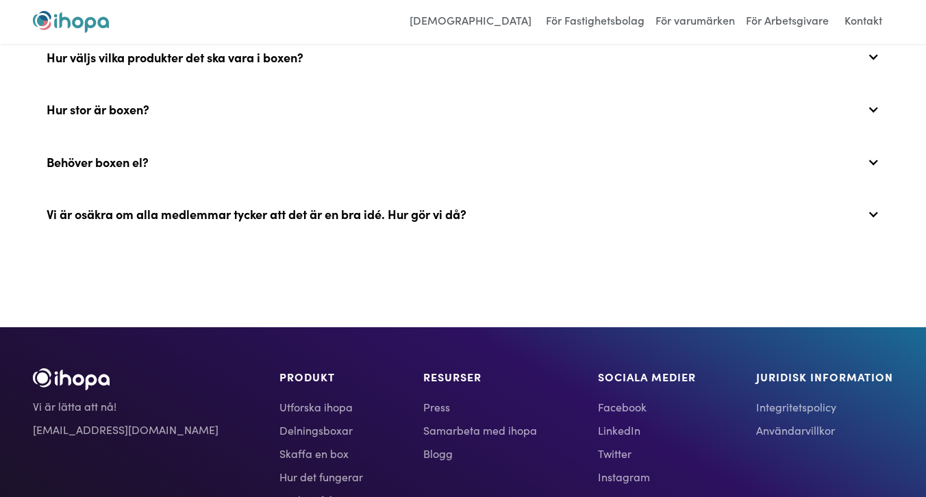
click at [178, 116] on div "Hur stor är boxen?" at bounding box center [463, 110] width 860 height 44
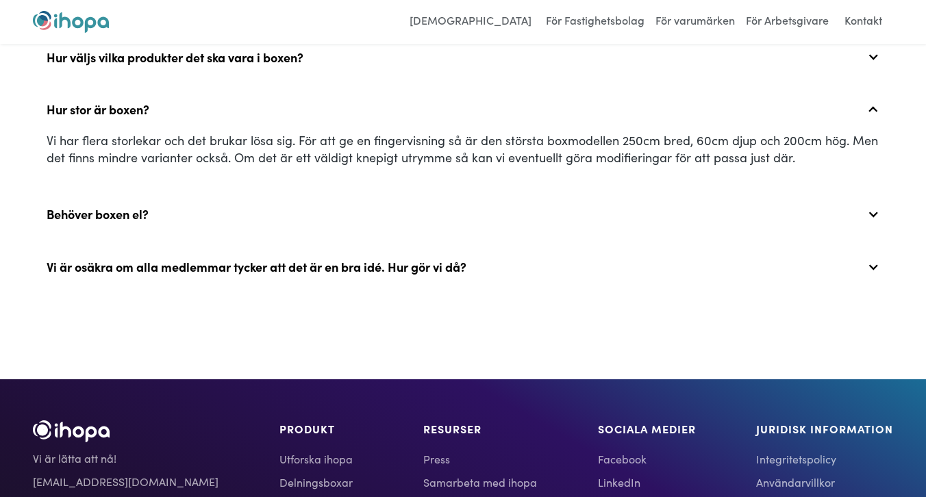
click at [178, 116] on div "Hur stor är boxen?" at bounding box center [463, 110] width 860 height 44
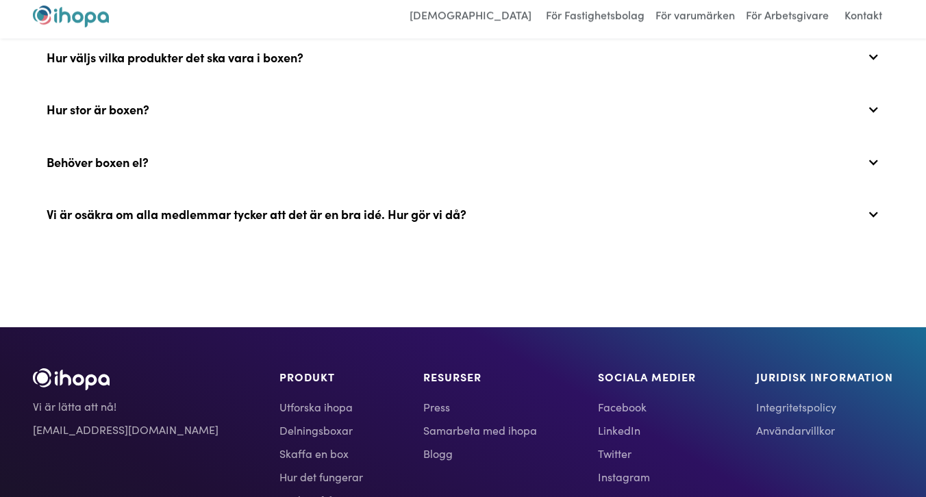
scroll to position [3336, 0]
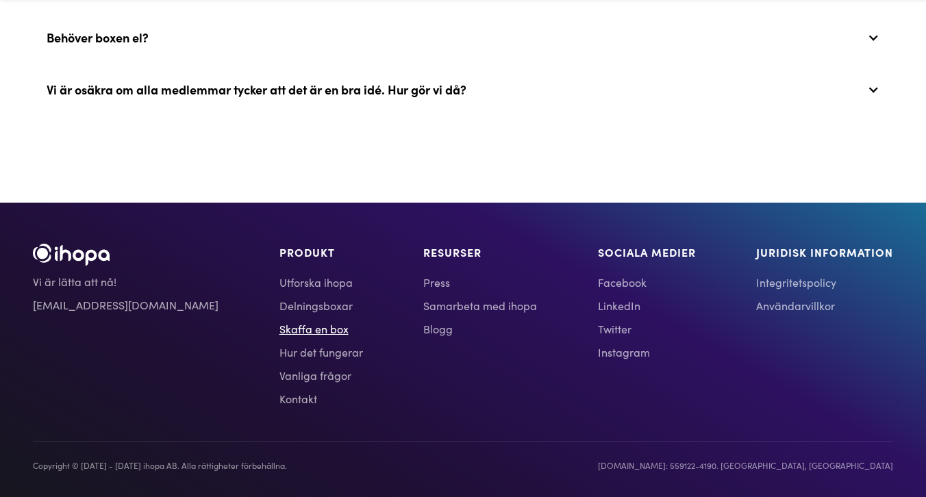
click at [280, 327] on link "Skaffa en box" at bounding box center [322, 329] width 84 height 16
click at [423, 408] on div "RESURSER Press Samarbeta med ihopa Blogg" at bounding box center [480, 329] width 114 height 170
click at [430, 207] on footer "Vi är lätta att nå! info@ihopa.com PRODUKT Utforska ihopa Delningsboxar Skaffa …" at bounding box center [463, 352] width 926 height 298
click at [469, 400] on div "RESURSER Press Samarbeta med ihopa Blogg" at bounding box center [480, 329] width 114 height 170
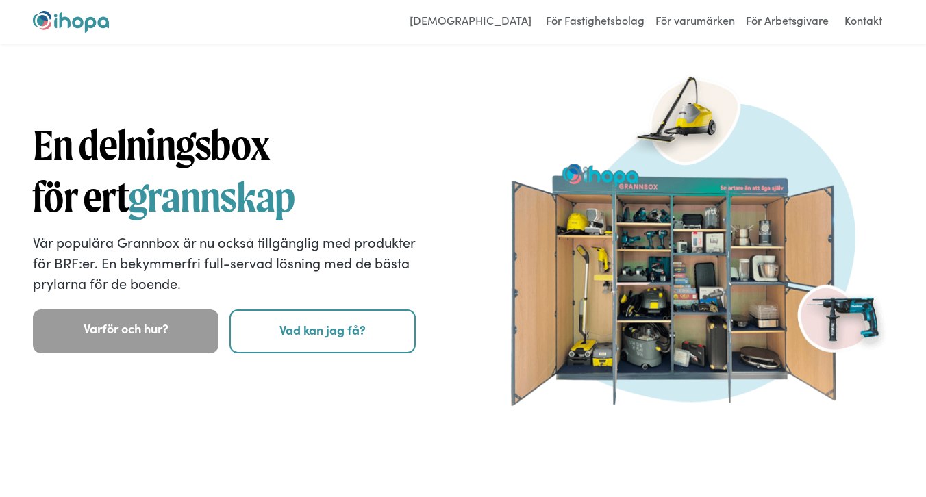
click at [57, 16] on img "home" at bounding box center [71, 22] width 76 height 22
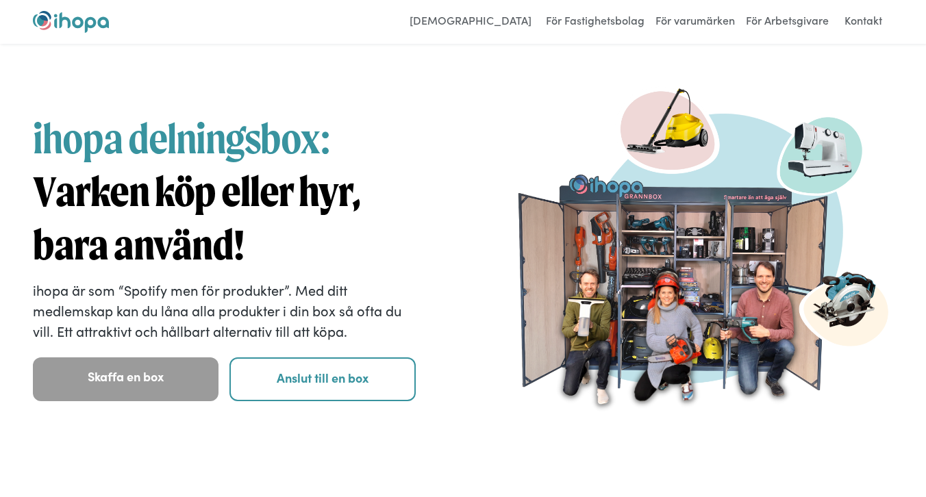
click at [389, 34] on div "För Användare För Fastighetsbolag För varumärken För Arbetsgivare Kontakt Login" at bounding box center [463, 22] width 926 height 44
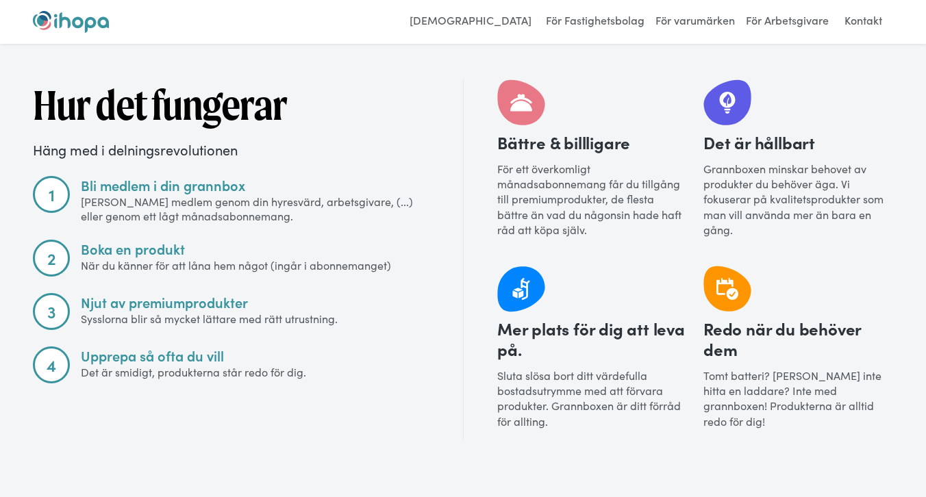
scroll to position [1389, 0]
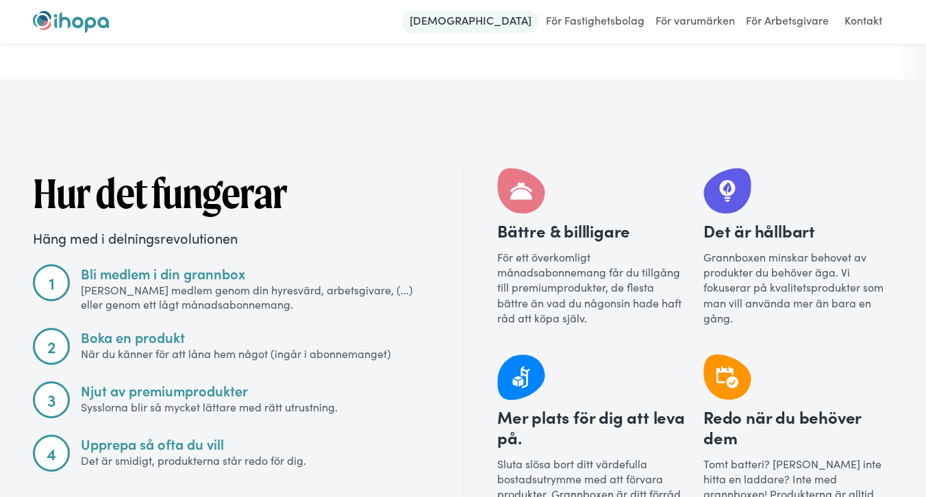
click at [499, 18] on link "[DEMOGRAPHIC_DATA]" at bounding box center [471, 22] width 136 height 22
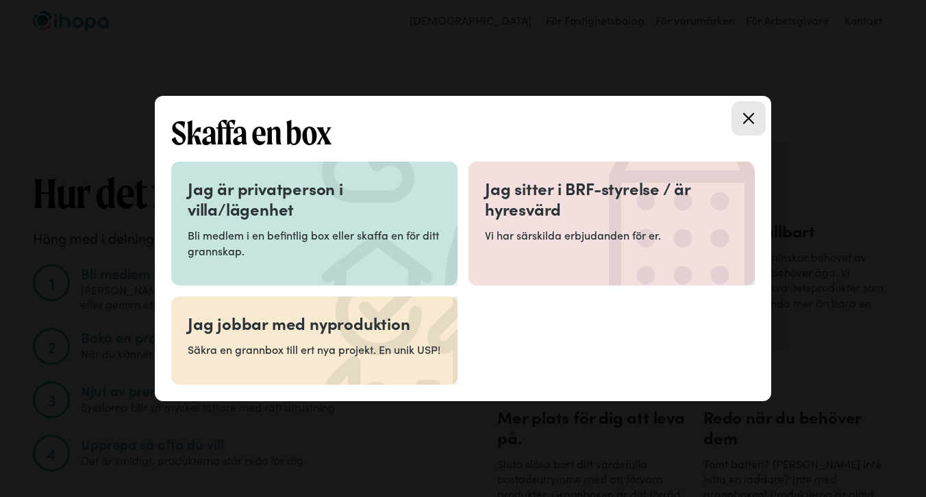
click at [295, 219] on div "Jag är privatperson i villa/lägenhet Bli medlem i en befintlig box eller skaffa…" at bounding box center [314, 223] width 253 height 91
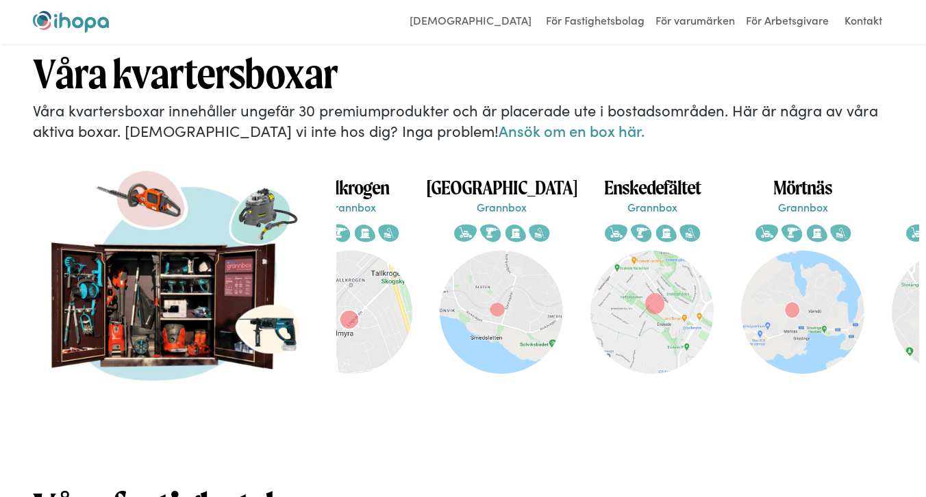
scroll to position [0, 459]
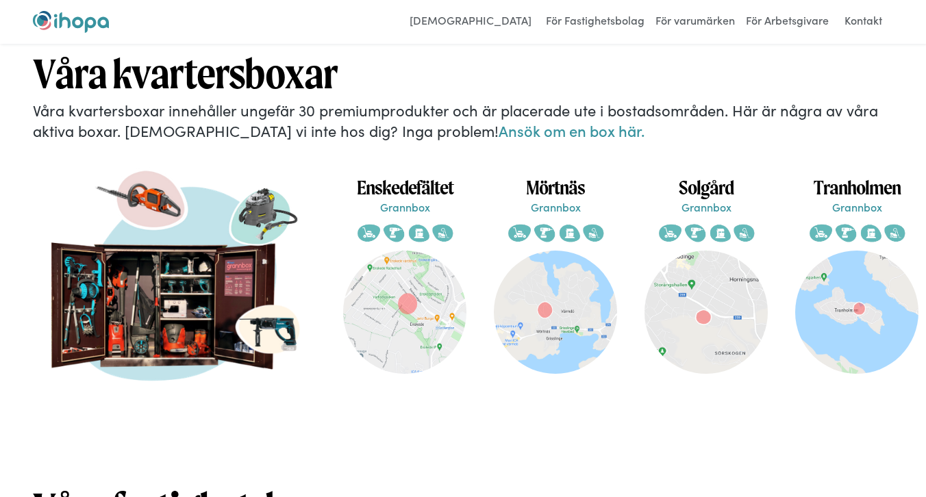
click at [434, 175] on h1 "Enskedefältet" at bounding box center [405, 187] width 151 height 24
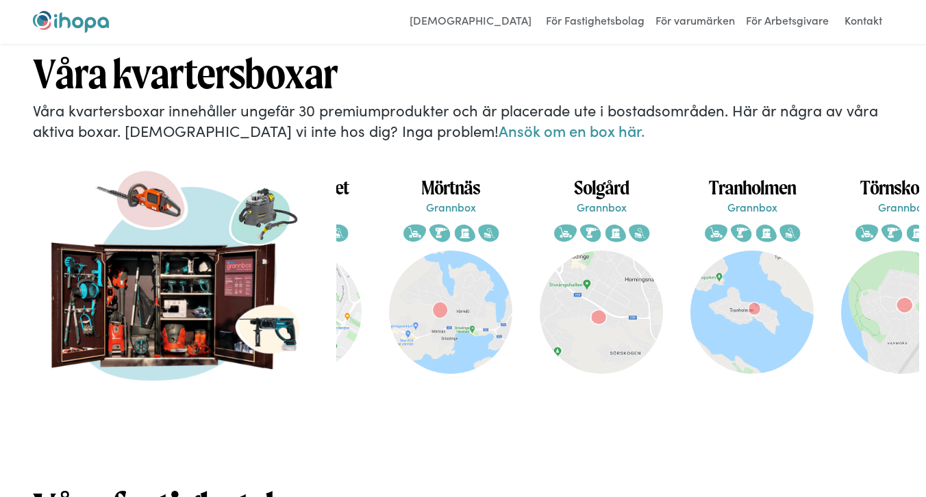
scroll to position [0, 623]
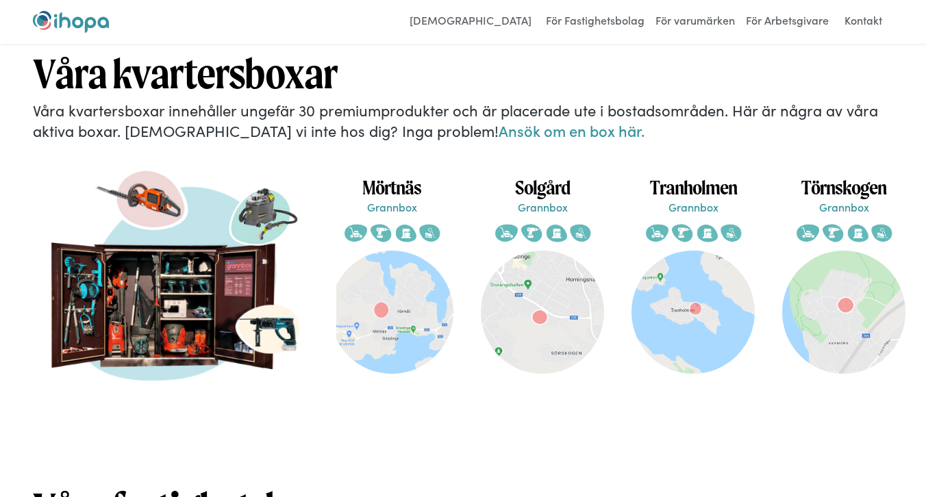
click at [839, 199] on p "Grannbox" at bounding box center [844, 206] width 151 height 15
click at [840, 179] on h1 "Törnskogen" at bounding box center [844, 187] width 151 height 24
click at [689, 178] on h1 "Tranholmen" at bounding box center [693, 187] width 151 height 24
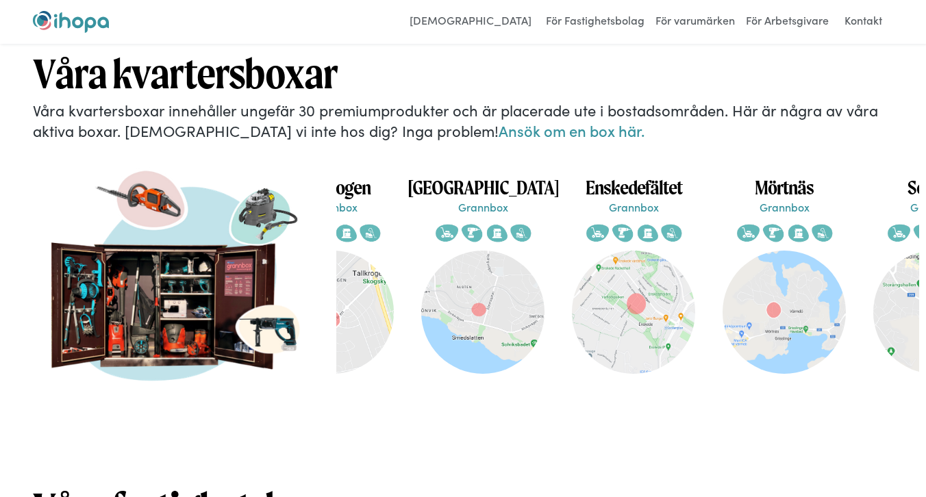
scroll to position [0, 0]
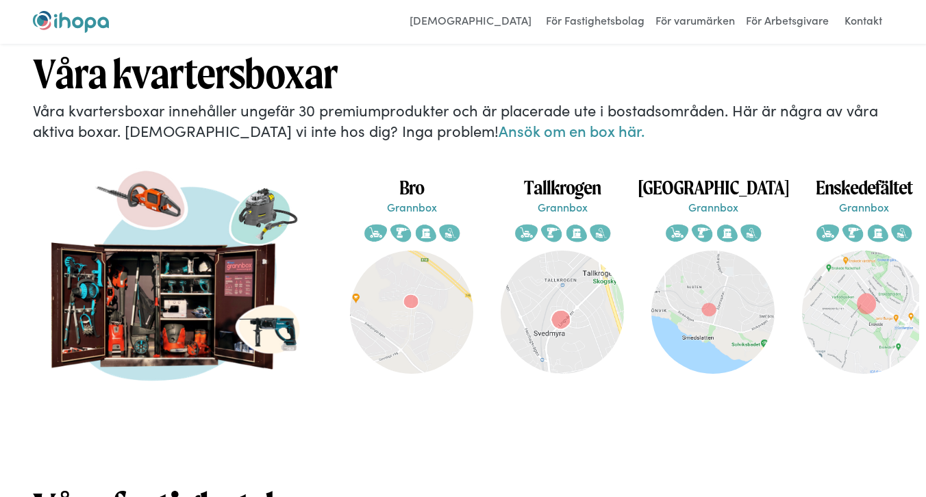
click at [417, 199] on p "Grannbox" at bounding box center [411, 206] width 151 height 15
click at [571, 199] on p "Grannbox" at bounding box center [562, 206] width 151 height 15
click at [733, 182] on h1 "Ålsten gård" at bounding box center [713, 187] width 151 height 24
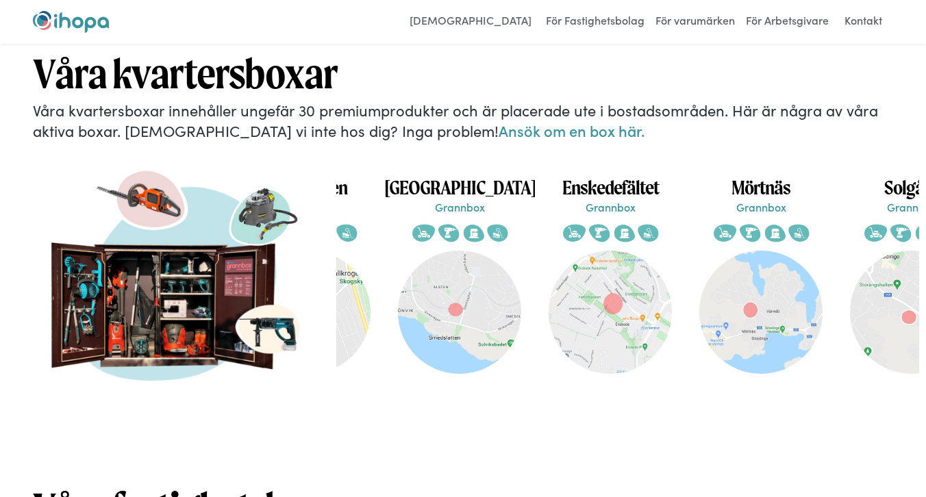
scroll to position [0, 421]
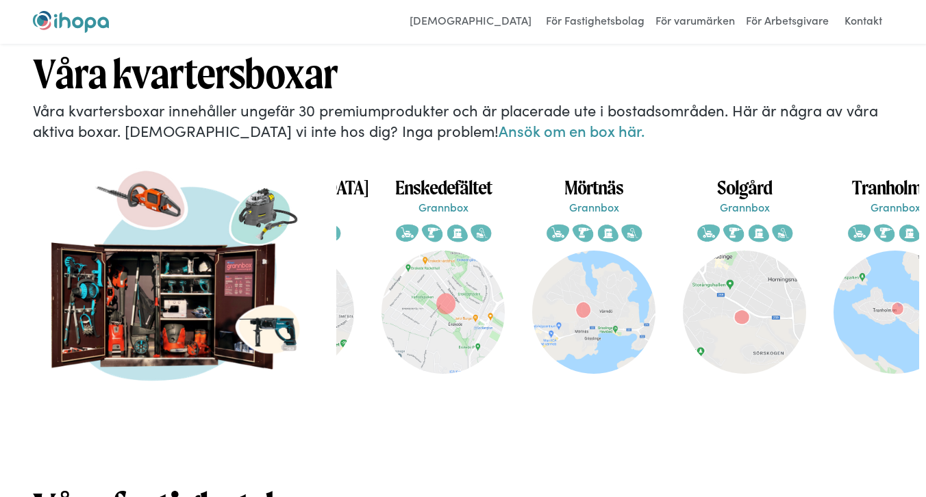
click at [599, 175] on h1 "Mörtnäs" at bounding box center [594, 187] width 151 height 24
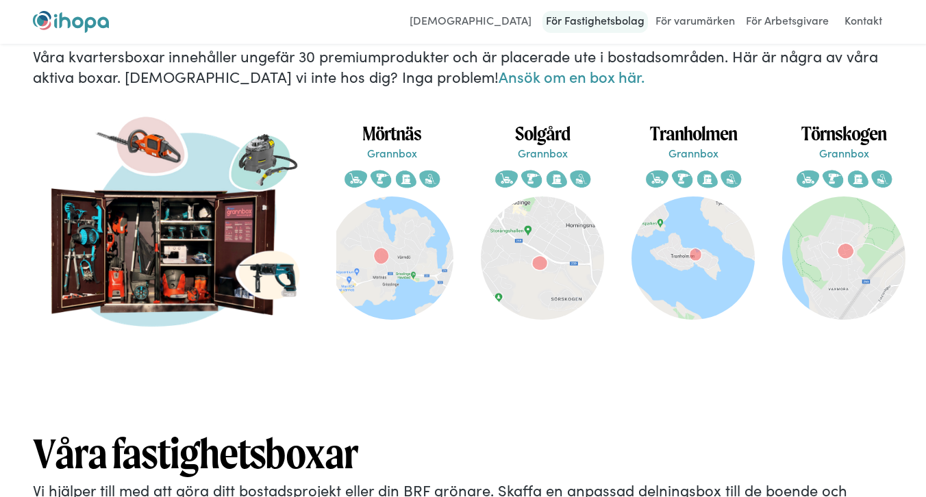
scroll to position [2631, 0]
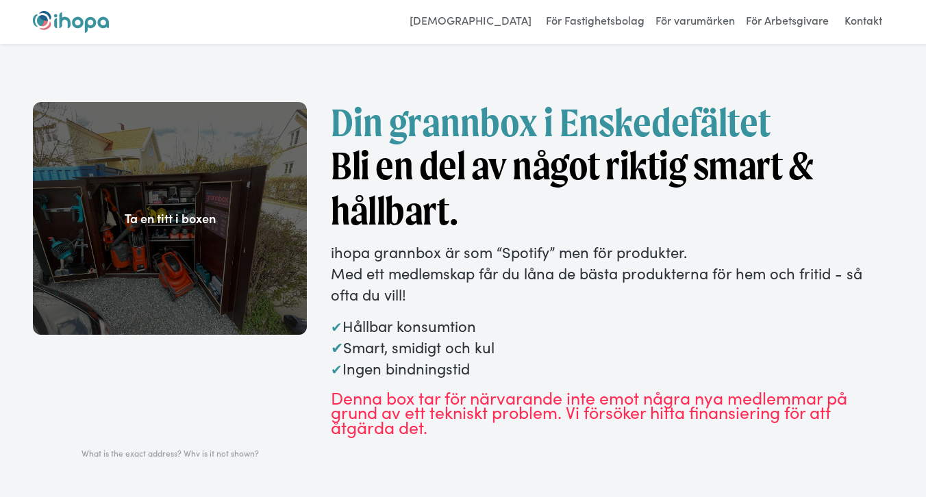
scroll to position [4, 0]
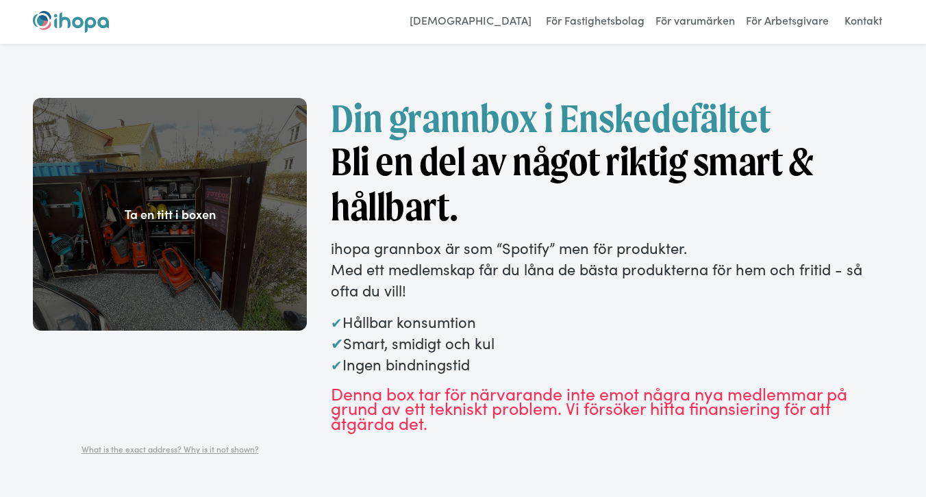
click at [510, 332] on p "✔ Hållbar konsumtion ✔ Smart, smidigt och kul ✔ Ingen bindningstid" at bounding box center [612, 343] width 562 height 63
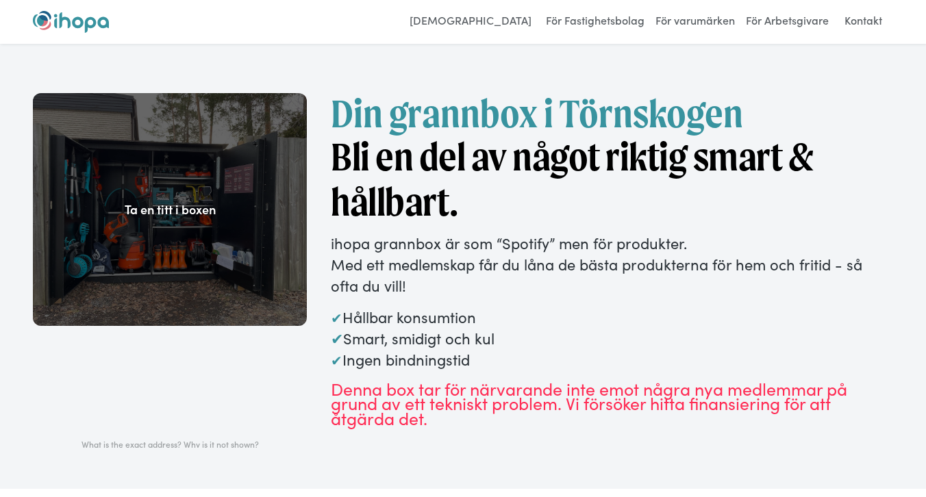
scroll to position [42, 0]
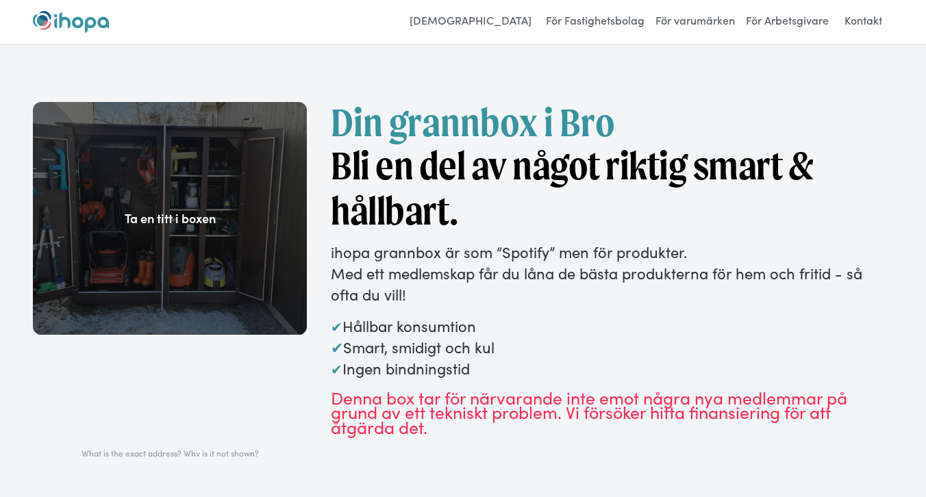
scroll to position [4, 0]
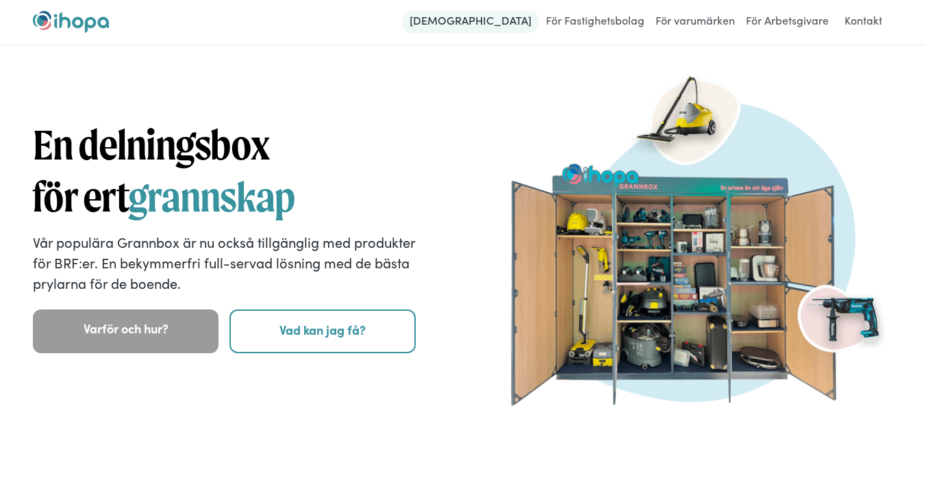
click at [478, 23] on link "[DEMOGRAPHIC_DATA]" at bounding box center [471, 22] width 136 height 22
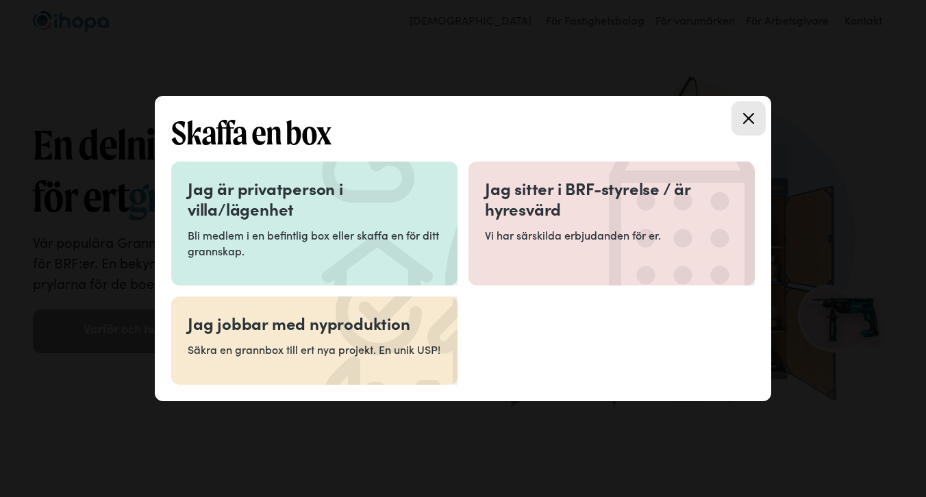
click at [634, 46] on div at bounding box center [463, 248] width 926 height 497
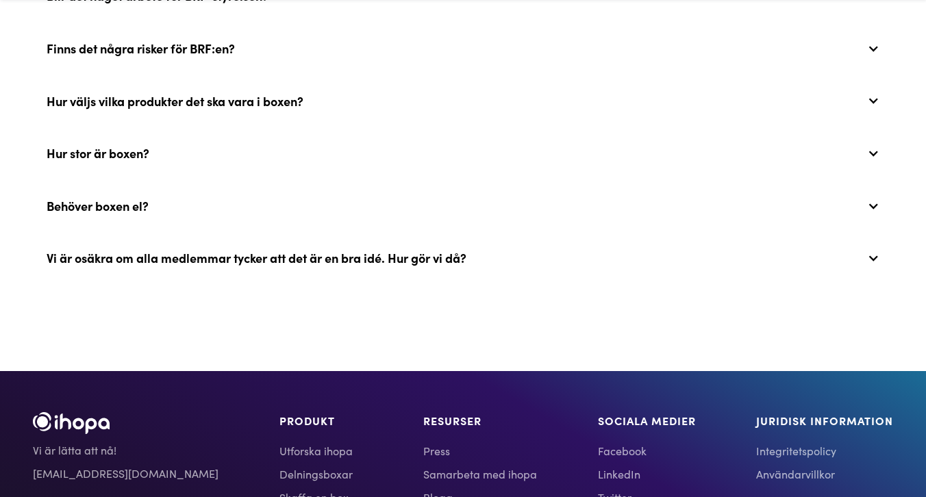
scroll to position [3199, 0]
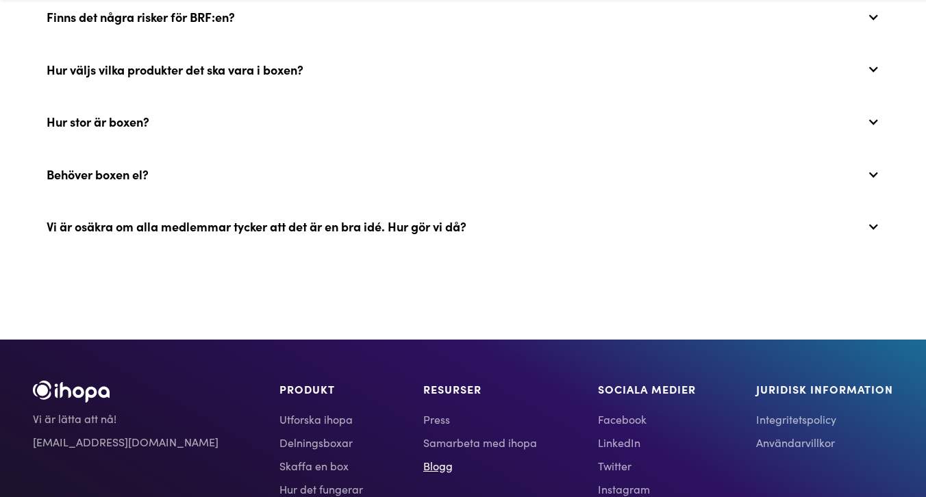
click at [423, 464] on link "Blogg" at bounding box center [480, 466] width 114 height 16
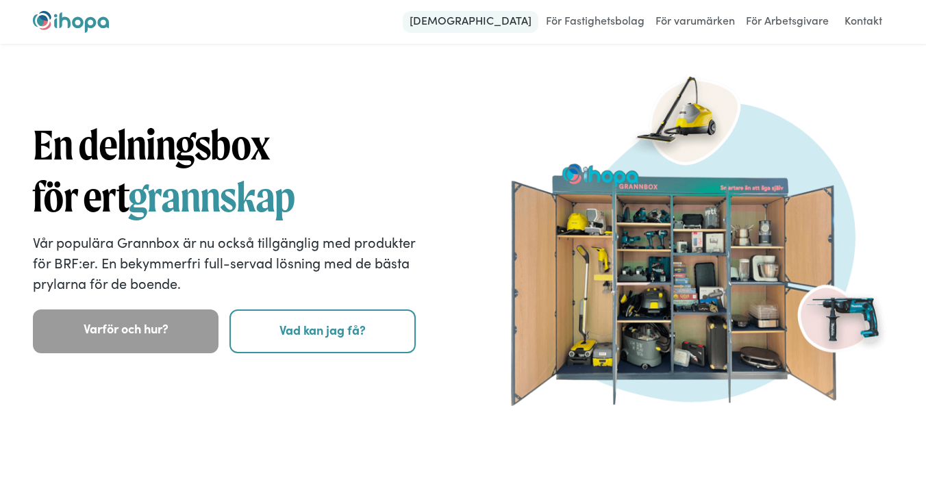
click at [500, 20] on link "[DEMOGRAPHIC_DATA]" at bounding box center [471, 22] width 136 height 22
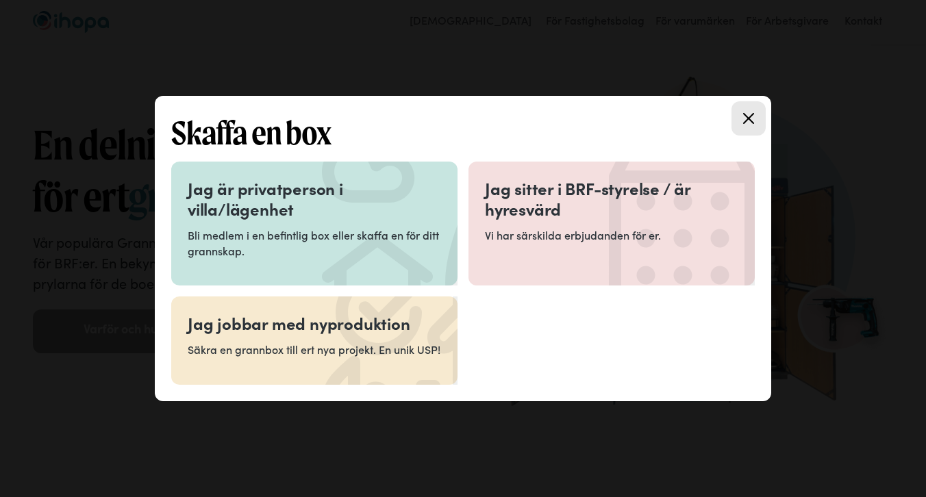
click at [384, 203] on h3 "Jag är privatperson i villa/lägenhet" at bounding box center [314, 198] width 253 height 41
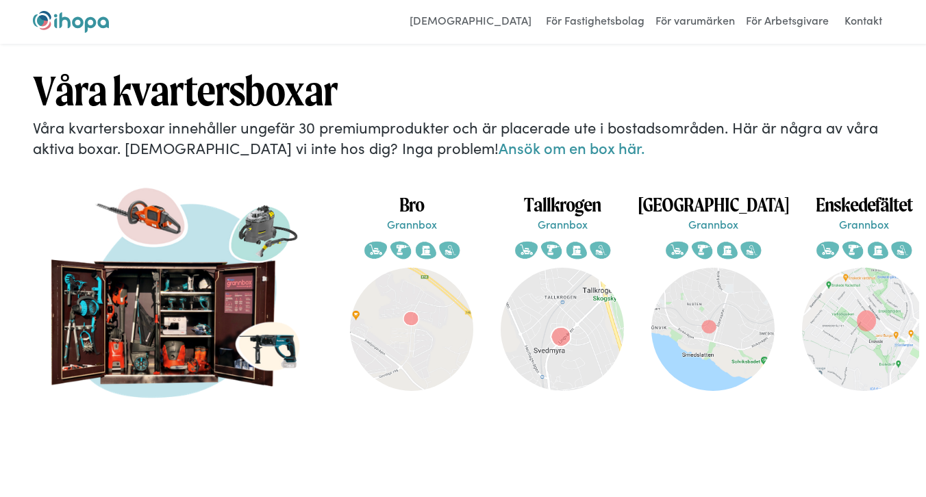
click at [576, 216] on p "Grannbox" at bounding box center [562, 223] width 151 height 15
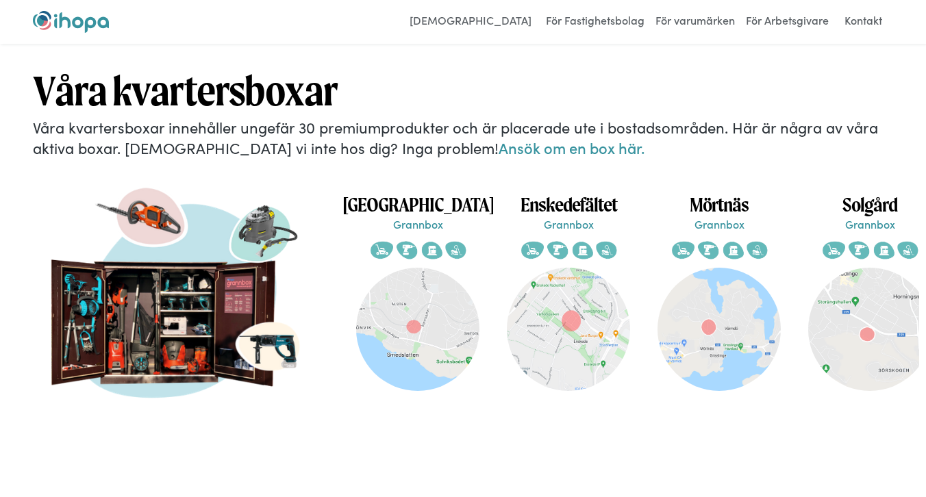
scroll to position [0, 623]
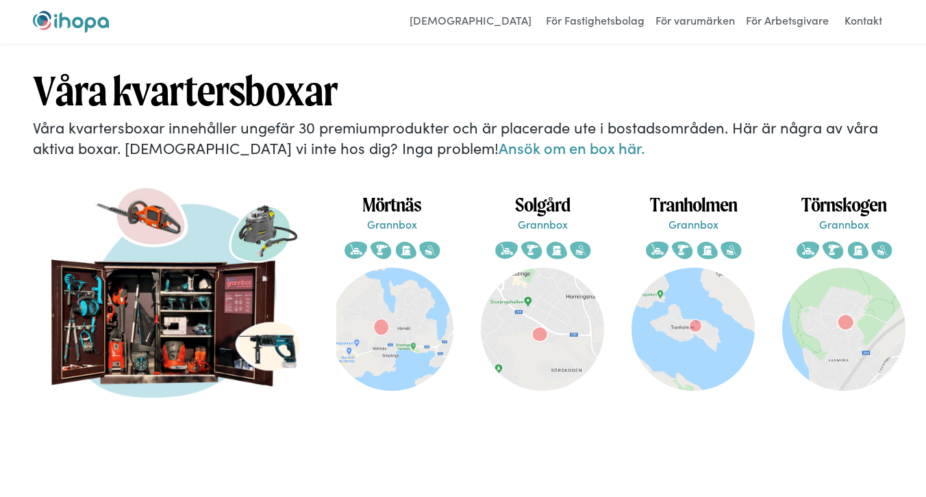
click at [845, 192] on h1 "Törnskogen" at bounding box center [844, 204] width 151 height 24
click at [683, 216] on p "Grannbox" at bounding box center [693, 223] width 151 height 15
click at [531, 216] on p "Grannbox" at bounding box center [542, 223] width 151 height 15
click at [532, 197] on h1 "Solgård" at bounding box center [542, 204] width 151 height 24
click at [381, 199] on h1 "Mörtnäs" at bounding box center [391, 204] width 151 height 24
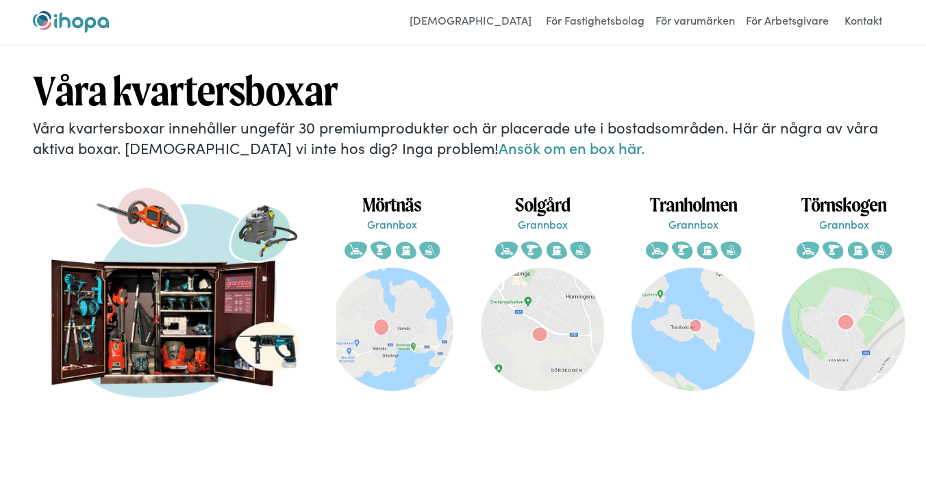
click at [400, 197] on h1 "Mörtnäs" at bounding box center [391, 204] width 151 height 24
click at [730, 192] on h1 "Tranholmen" at bounding box center [693, 204] width 151 height 24
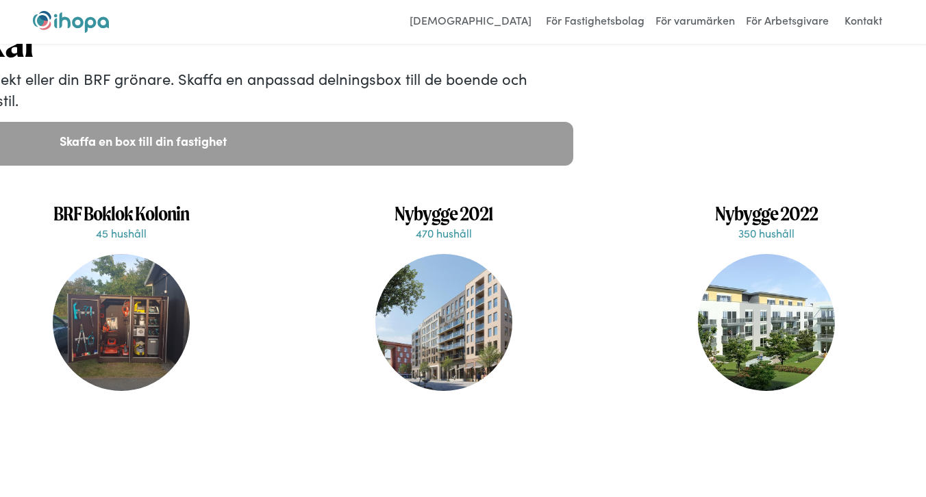
scroll to position [0, 212]
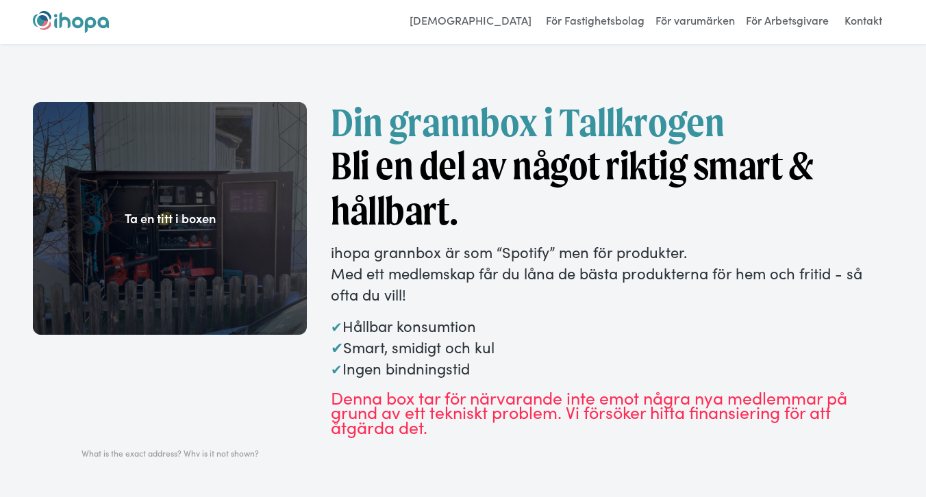
scroll to position [4, 0]
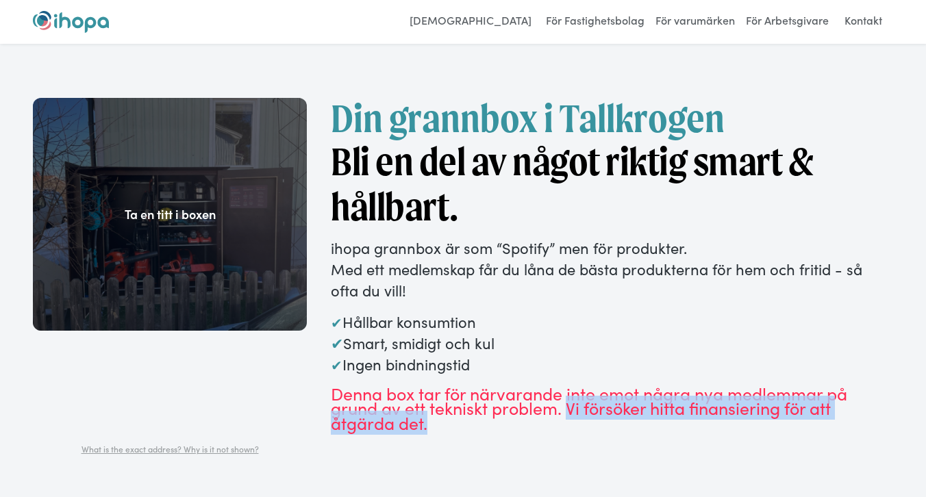
drag, startPoint x: 571, startPoint y: 413, endPoint x: 619, endPoint y: 447, distance: 59.5
click at [619, 447] on div "Ta en titt i boxen What is the exact address? Why is it not shown? Din grannbox…" at bounding box center [463, 264] width 926 height 386
copy div "Vi försöker hitta finansiering för att åtgärda det."
